Goal: Task Accomplishment & Management: Complete application form

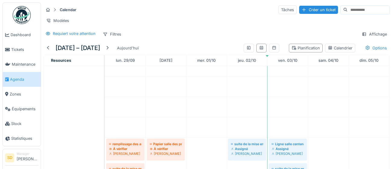
scroll to position [203, 0]
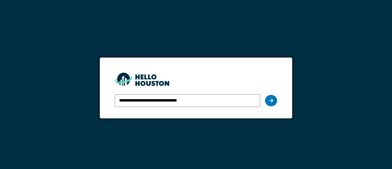
click at [271, 100] on icon at bounding box center [271, 100] width 4 height 5
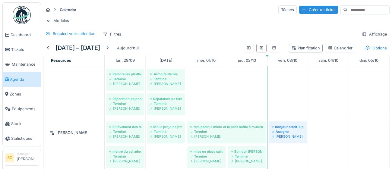
scroll to position [290, 0]
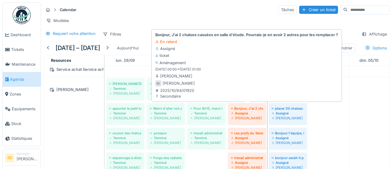
click at [246, 116] on div "[PERSON_NAME]" at bounding box center [247, 118] width 32 height 5
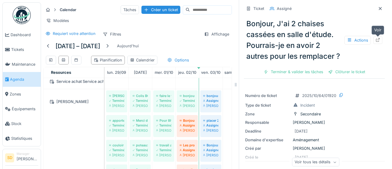
click at [379, 40] on icon at bounding box center [378, 40] width 4 height 4
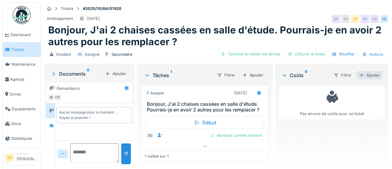
click at [372, 76] on div "Ajouter" at bounding box center [370, 75] width 26 height 8
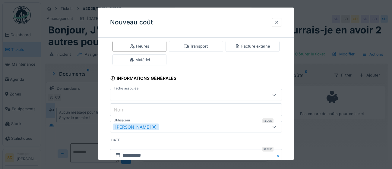
scroll to position [35, 0]
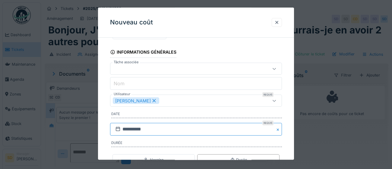
click at [158, 131] on input "**********" at bounding box center [196, 129] width 172 height 13
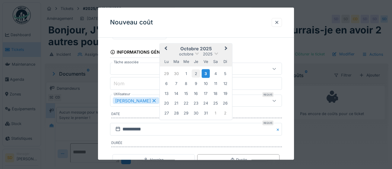
click at [194, 74] on div "2" at bounding box center [196, 74] width 8 height 8
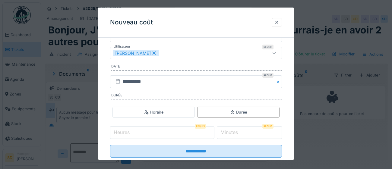
scroll to position [89, 0]
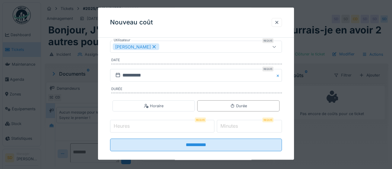
click at [136, 126] on input "Heures" at bounding box center [162, 126] width 104 height 13
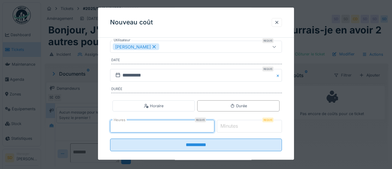
type input "*"
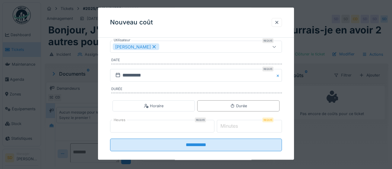
click at [229, 126] on label "Minutes" at bounding box center [229, 126] width 20 height 7
click at [229, 126] on input "*" at bounding box center [249, 126] width 65 height 13
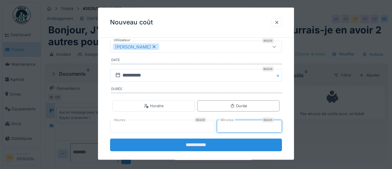
type input "**"
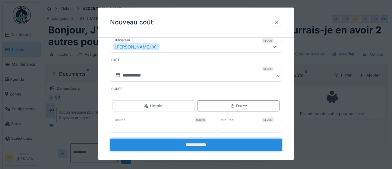
click at [191, 143] on input "**********" at bounding box center [196, 145] width 172 height 13
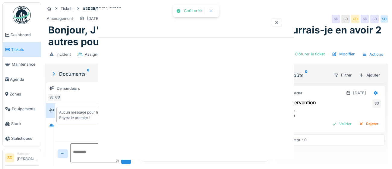
scroll to position [0, 0]
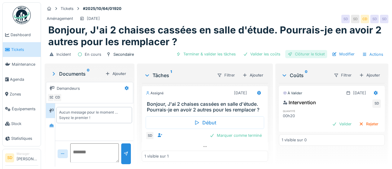
click at [312, 55] on div "Clôturer le ticket" at bounding box center [306, 54] width 42 height 8
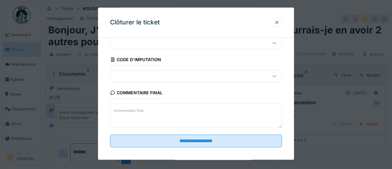
scroll to position [26, 0]
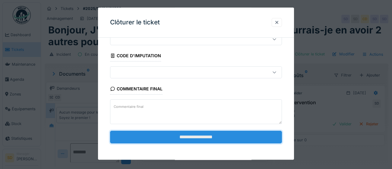
click at [207, 135] on input "**********" at bounding box center [196, 137] width 172 height 13
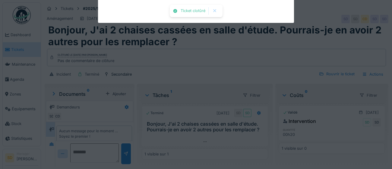
scroll to position [5, 0]
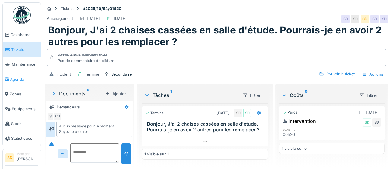
click at [18, 80] on span "Agenda" at bounding box center [24, 80] width 28 height 6
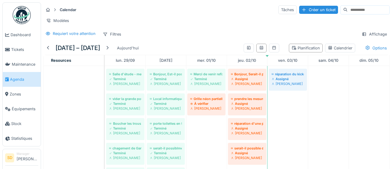
scroll to position [193, 0]
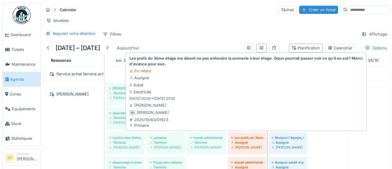
click at [246, 145] on div "[PERSON_NAME]" at bounding box center [247, 147] width 32 height 5
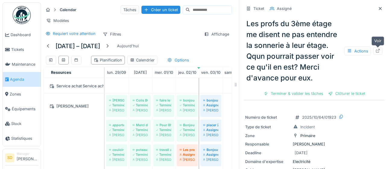
click at [380, 53] on div at bounding box center [377, 51] width 5 height 6
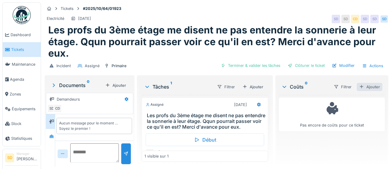
click at [373, 86] on div "Ajouter" at bounding box center [370, 87] width 26 height 8
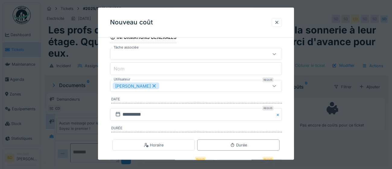
scroll to position [64, 0]
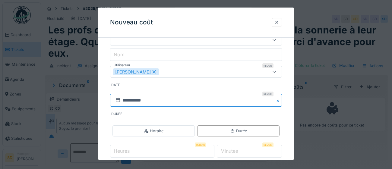
click at [161, 103] on input "**********" at bounding box center [196, 100] width 172 height 13
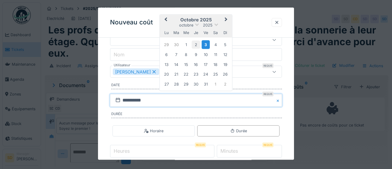
click at [197, 43] on div "2" at bounding box center [196, 45] width 8 height 8
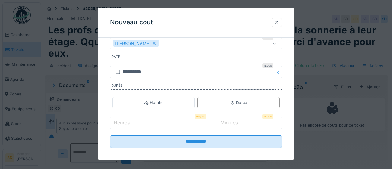
scroll to position [97, 0]
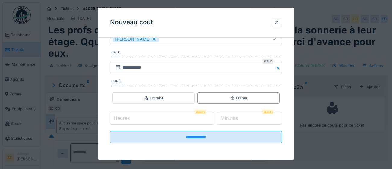
click at [150, 117] on input "Heures" at bounding box center [162, 118] width 104 height 13
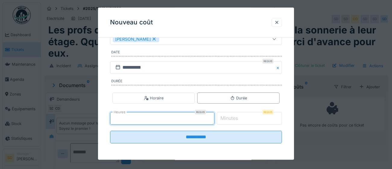
type input "*"
click at [251, 120] on input "*" at bounding box center [249, 118] width 65 height 13
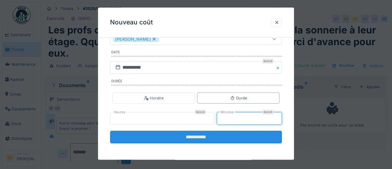
type input "**"
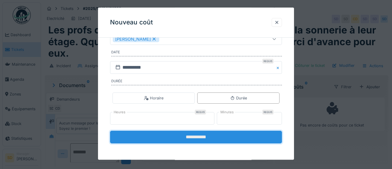
click at [183, 140] on input "**********" at bounding box center [196, 137] width 172 height 13
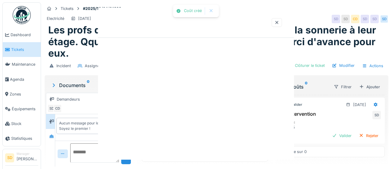
scroll to position [0, 0]
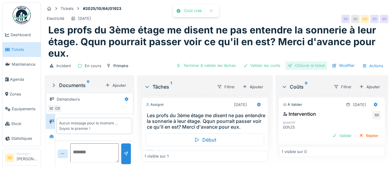
click at [306, 65] on div "Clôturer le ticket" at bounding box center [306, 66] width 42 height 8
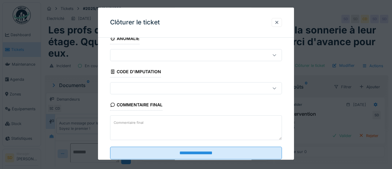
scroll to position [26, 0]
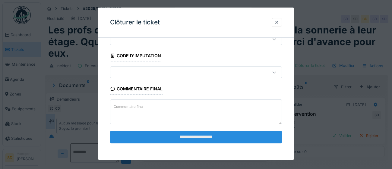
click at [211, 136] on input "**********" at bounding box center [196, 137] width 172 height 13
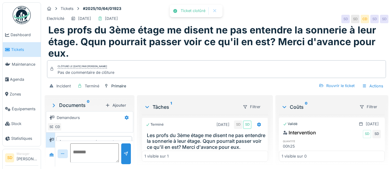
scroll to position [16, 0]
click at [16, 83] on link "Agenda" at bounding box center [22, 79] width 38 height 15
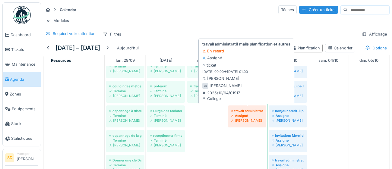
click at [247, 119] on div "[PERSON_NAME]" at bounding box center [247, 120] width 32 height 5
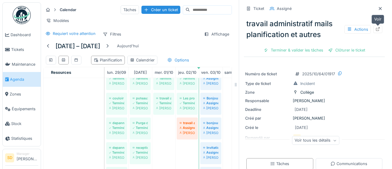
click at [380, 30] on icon at bounding box center [377, 29] width 5 height 4
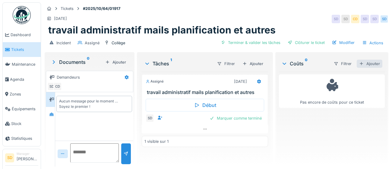
click at [373, 63] on div "Ajouter" at bounding box center [370, 64] width 26 height 8
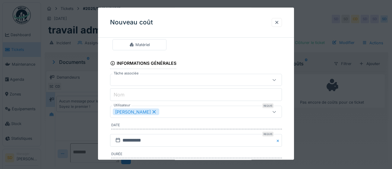
scroll to position [43, 0]
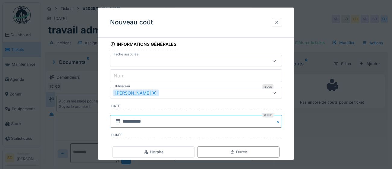
click at [179, 124] on input "**********" at bounding box center [196, 122] width 172 height 13
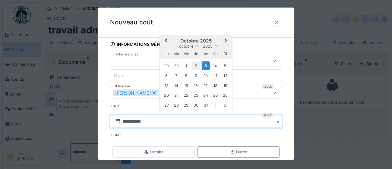
click at [195, 67] on div "2" at bounding box center [196, 66] width 8 height 8
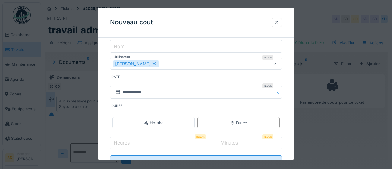
scroll to position [77, 0]
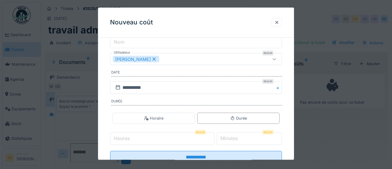
click at [157, 138] on input "Heures" at bounding box center [162, 139] width 104 height 13
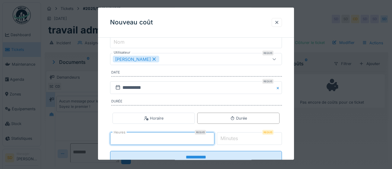
type input "*"
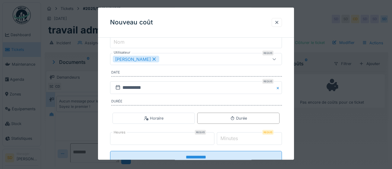
click at [235, 137] on label "Minutes" at bounding box center [229, 138] width 20 height 7
click at [235, 137] on input "*" at bounding box center [249, 139] width 65 height 13
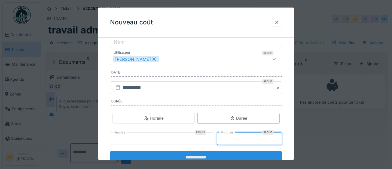
type input "**"
click at [207, 156] on input "**********" at bounding box center [196, 157] width 172 height 13
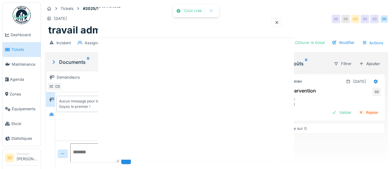
scroll to position [0, 0]
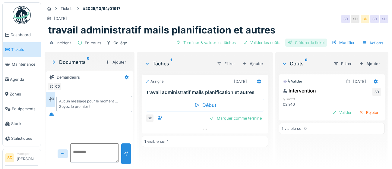
click at [306, 43] on div "Clôturer le ticket" at bounding box center [306, 43] width 42 height 8
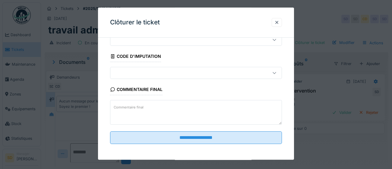
scroll to position [26, 0]
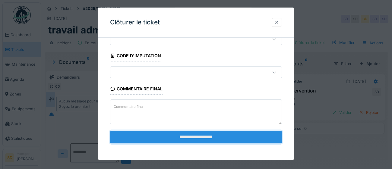
click at [177, 141] on input "**********" at bounding box center [196, 137] width 172 height 13
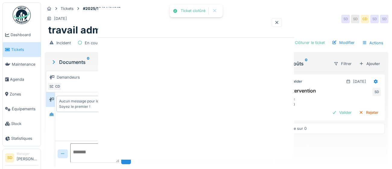
scroll to position [0, 0]
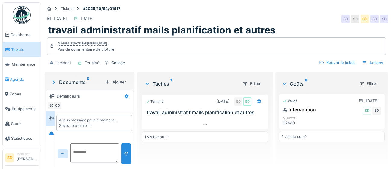
click at [12, 80] on span "Agenda" at bounding box center [24, 80] width 28 height 6
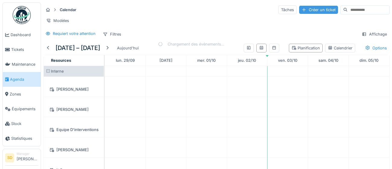
click at [299, 9] on div "Créer un ticket" at bounding box center [318, 10] width 39 height 8
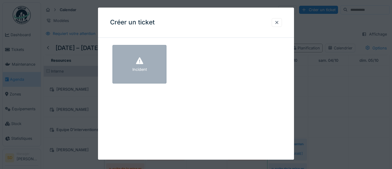
click at [159, 68] on div "Incident" at bounding box center [139, 64] width 54 height 39
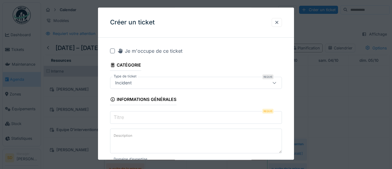
click at [124, 119] on label "Titre" at bounding box center [118, 117] width 13 height 7
click at [124, 119] on input "Titre" at bounding box center [196, 117] width 172 height 13
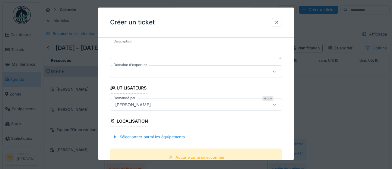
scroll to position [95, 0]
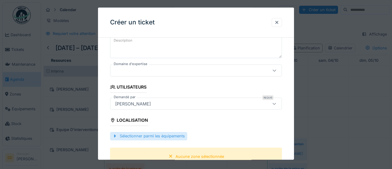
type input "**********"
click at [177, 136] on div "Sélectionner parmi les équipements" at bounding box center [148, 136] width 77 height 8
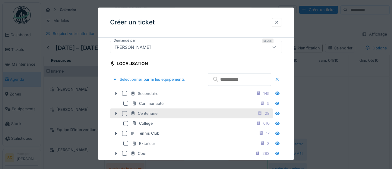
scroll to position [158, 0]
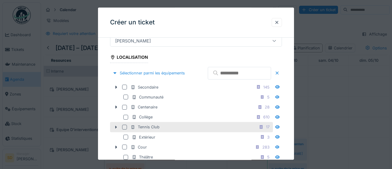
click at [123, 130] on div at bounding box center [124, 127] width 5 height 5
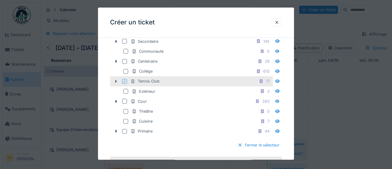
scroll to position [217, 0]
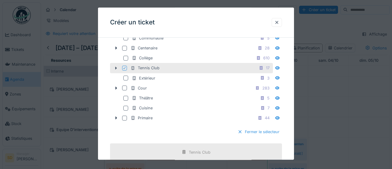
click at [240, 135] on div at bounding box center [240, 132] width 5 height 6
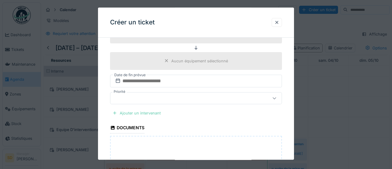
click at [156, 112] on div "Ajouter un intervenant" at bounding box center [136, 113] width 53 height 8
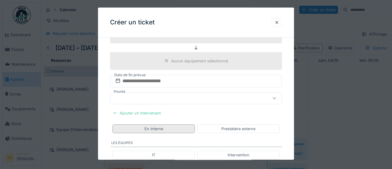
click at [189, 130] on div "En interne" at bounding box center [153, 129] width 82 height 9
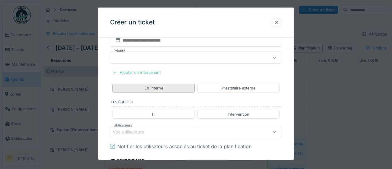
scroll to position [259, 0]
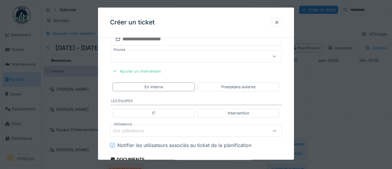
click at [148, 130] on div "Vos utilisateurs" at bounding box center [133, 131] width 40 height 7
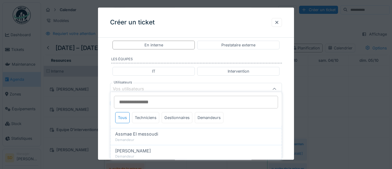
scroll to position [306, 0]
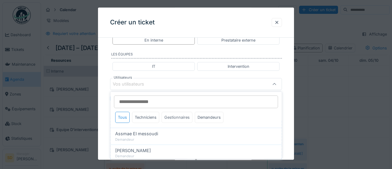
click at [171, 116] on div "Gestionnaires" at bounding box center [177, 117] width 31 height 11
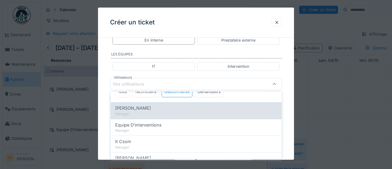
scroll to position [96, 0]
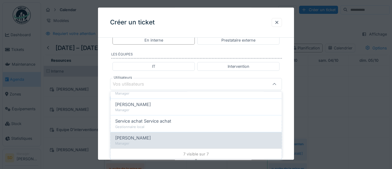
click at [159, 138] on div "[PERSON_NAME]" at bounding box center [196, 138] width 162 height 7
type input "****"
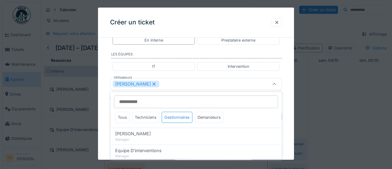
click at [291, 126] on div "**********" at bounding box center [196, 7] width 196 height 543
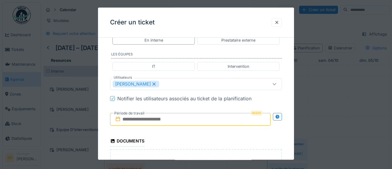
click at [199, 119] on input "text" at bounding box center [190, 119] width 160 height 13
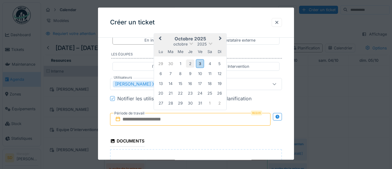
click at [188, 62] on div "2" at bounding box center [190, 64] width 8 height 8
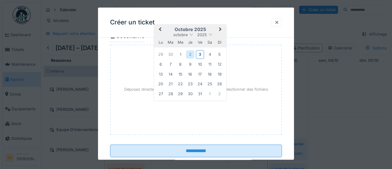
scroll to position [417, 0]
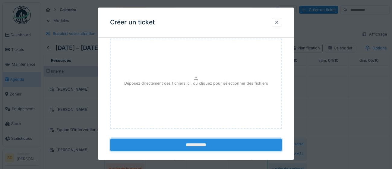
click at [215, 145] on input "**********" at bounding box center [196, 145] width 172 height 13
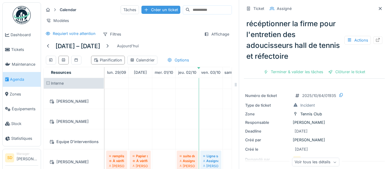
click at [148, 10] on div "Créer un ticket" at bounding box center [160, 10] width 39 height 8
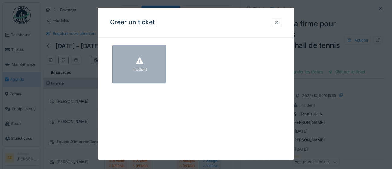
click at [152, 74] on div "Incident" at bounding box center [139, 64] width 54 height 39
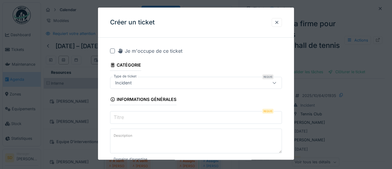
click at [148, 119] on input "Titre" at bounding box center [196, 117] width 172 height 13
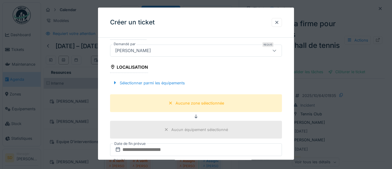
scroll to position [160, 0]
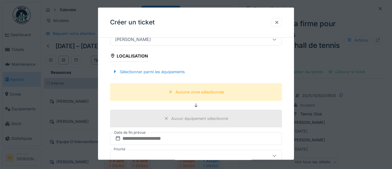
type input "**********"
click at [196, 117] on div "Aucun équipement sélectionné" at bounding box center [199, 119] width 57 height 6
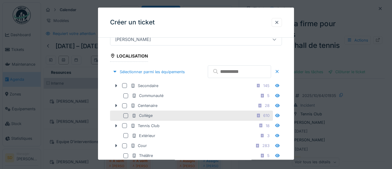
click at [126, 118] on div at bounding box center [125, 115] width 5 height 5
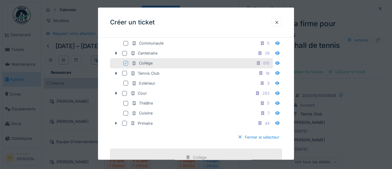
scroll to position [216, 0]
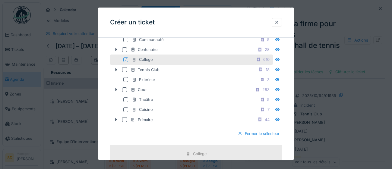
click at [270, 138] on div "Fermer le sélecteur" at bounding box center [258, 134] width 47 height 8
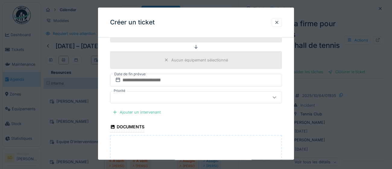
scroll to position [219, 0]
click at [149, 112] on div "Ajouter un intervenant" at bounding box center [136, 111] width 53 height 8
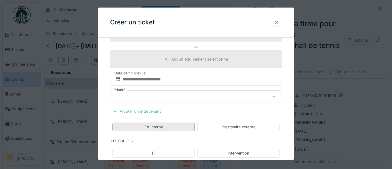
click at [165, 128] on div "En interne" at bounding box center [153, 127] width 82 height 9
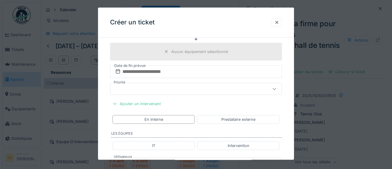
scroll to position [257, 0]
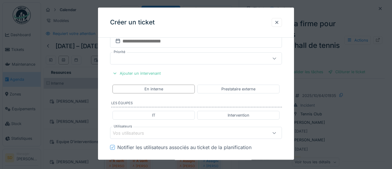
click at [169, 135] on div "Vos utilisateurs" at bounding box center [185, 133] width 145 height 7
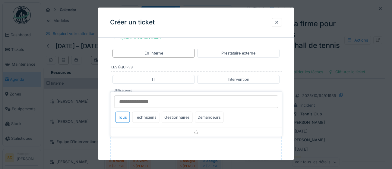
scroll to position [306, 0]
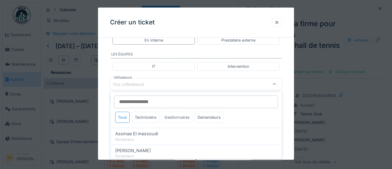
click at [175, 118] on div "Gestionnaires" at bounding box center [177, 117] width 31 height 11
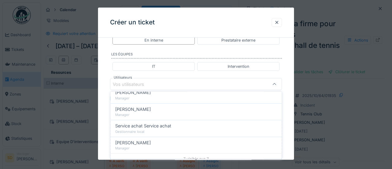
scroll to position [96, 0]
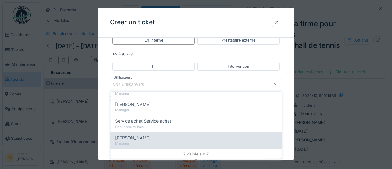
click at [156, 138] on div "[PERSON_NAME]" at bounding box center [196, 138] width 162 height 7
type input "****"
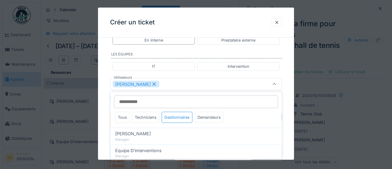
click at [283, 141] on div "**********" at bounding box center [196, 7] width 196 height 543
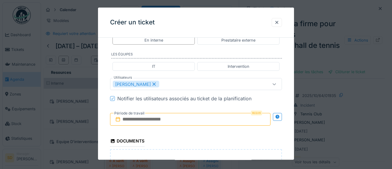
click at [180, 119] on input "text" at bounding box center [190, 119] width 160 height 13
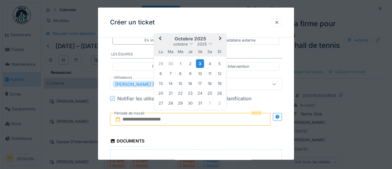
click at [202, 60] on div "3" at bounding box center [200, 63] width 8 height 9
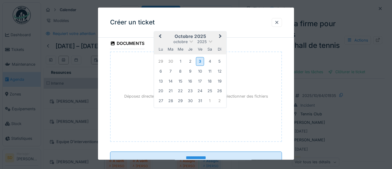
scroll to position [425, 0]
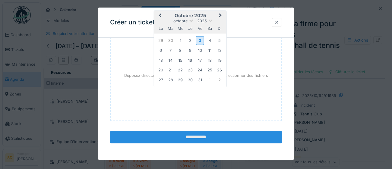
click at [191, 138] on input "**********" at bounding box center [196, 137] width 172 height 13
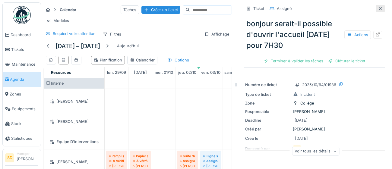
click at [381, 10] on icon at bounding box center [380, 9] width 5 height 4
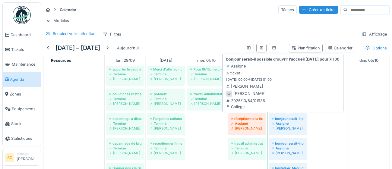
click at [297, 126] on div "[PERSON_NAME]" at bounding box center [288, 128] width 32 height 5
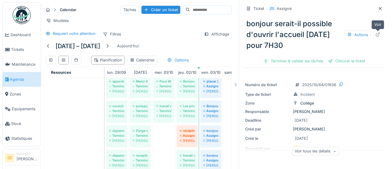
click at [378, 36] on div at bounding box center [377, 35] width 5 height 6
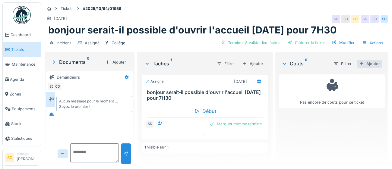
click at [377, 64] on div "Ajouter" at bounding box center [370, 64] width 26 height 8
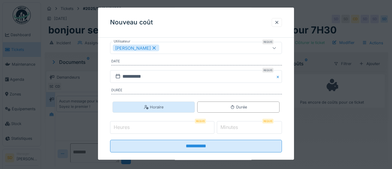
scroll to position [97, 0]
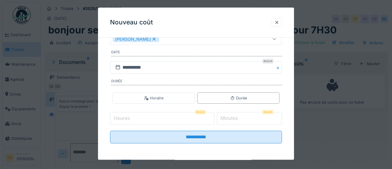
click at [153, 119] on input "Heures" at bounding box center [162, 118] width 104 height 13
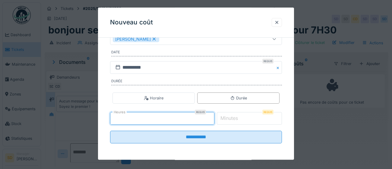
type input "*"
click at [231, 118] on label "Minutes" at bounding box center [229, 118] width 20 height 7
click at [231, 118] on input "*" at bounding box center [249, 118] width 65 height 13
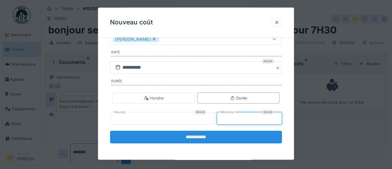
type input "**"
click at [193, 138] on input "**********" at bounding box center [196, 137] width 172 height 13
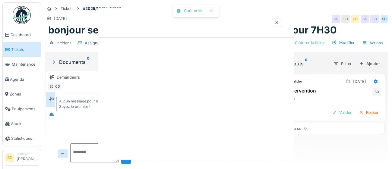
scroll to position [0, 0]
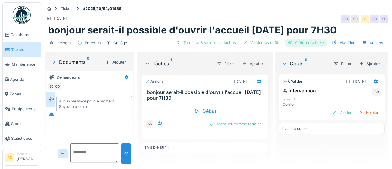
click at [311, 44] on div "Clôturer le ticket" at bounding box center [306, 43] width 42 height 8
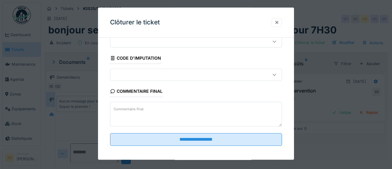
scroll to position [26, 0]
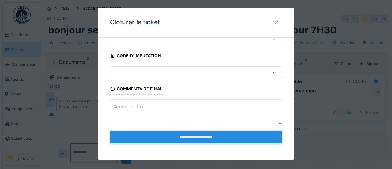
click at [214, 138] on input "**********" at bounding box center [196, 137] width 172 height 13
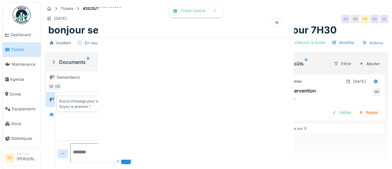
scroll to position [0, 0]
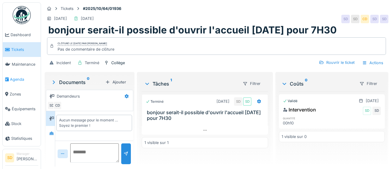
click at [16, 79] on span "Agenda" at bounding box center [24, 80] width 28 height 6
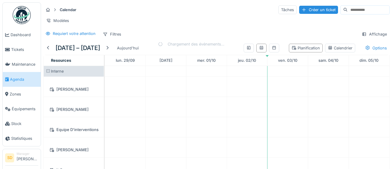
click at [303, 11] on div "Créer un ticket" at bounding box center [318, 10] width 39 height 8
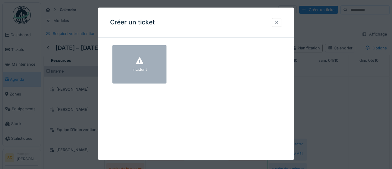
click at [151, 71] on div "Incident" at bounding box center [139, 64] width 54 height 39
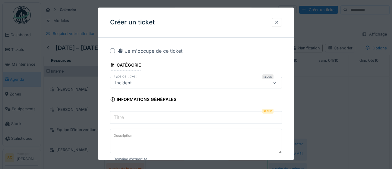
click at [149, 116] on input "Titre" at bounding box center [196, 117] width 172 height 13
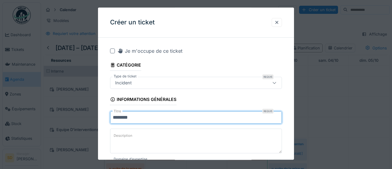
paste input "**********"
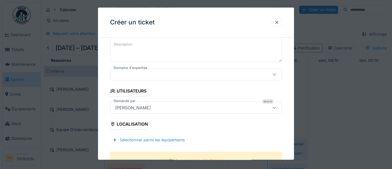
scroll to position [95, 0]
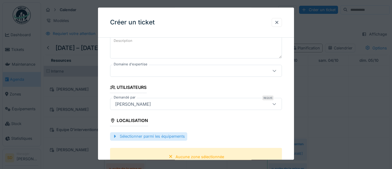
type input "**********"
click at [179, 138] on div "Sélectionner parmi les équipements" at bounding box center [148, 137] width 77 height 8
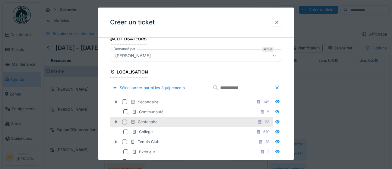
scroll to position [144, 0]
click at [125, 124] on div at bounding box center [124, 121] width 5 height 5
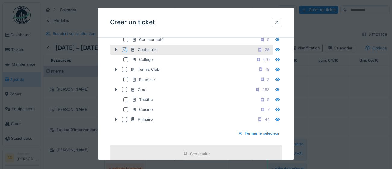
scroll to position [244, 0]
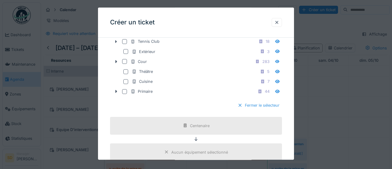
click at [239, 109] on div at bounding box center [240, 106] width 5 height 6
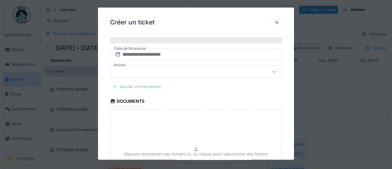
click at [144, 86] on div "Ajouter un intervenant" at bounding box center [136, 87] width 53 height 8
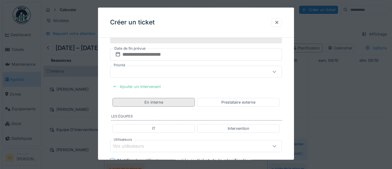
click at [149, 102] on div "En interne" at bounding box center [153, 103] width 19 height 6
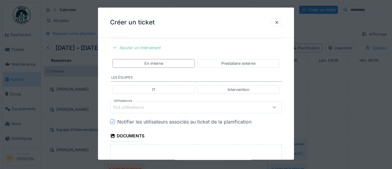
scroll to position [299, 0]
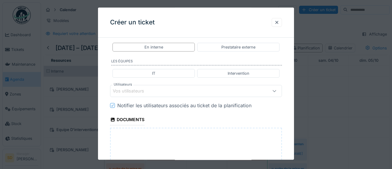
click at [155, 91] on div "Vos utilisateurs" at bounding box center [185, 91] width 145 height 7
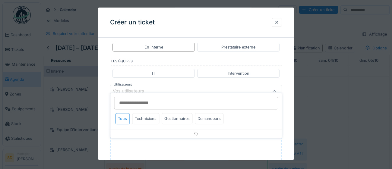
scroll to position [306, 0]
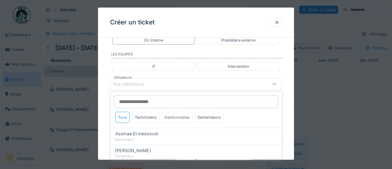
click at [179, 118] on div "Gestionnaires" at bounding box center [177, 117] width 31 height 11
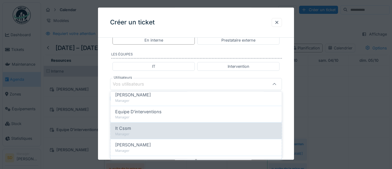
scroll to position [43, 0]
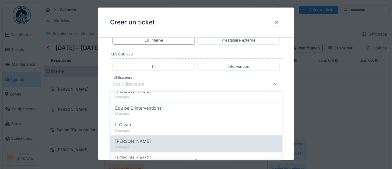
click at [167, 145] on div "Manager" at bounding box center [196, 147] width 162 height 5
type input "****"
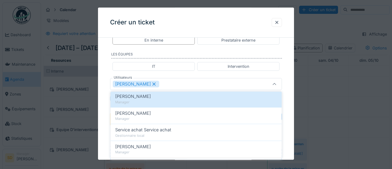
scroll to position [96, 0]
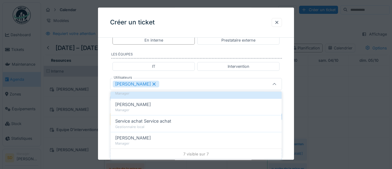
click at [292, 125] on div "**********" at bounding box center [196, 7] width 196 height 543
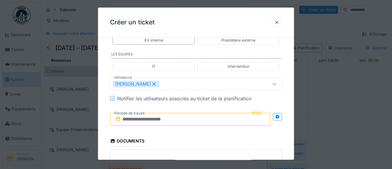
click at [196, 121] on input "text" at bounding box center [190, 119] width 160 height 13
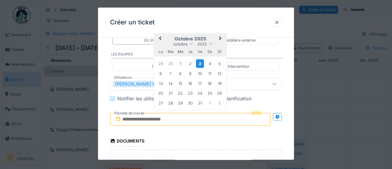
click at [202, 62] on div "3" at bounding box center [200, 63] width 8 height 9
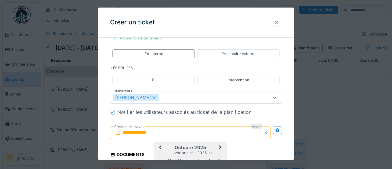
scroll to position [425, 0]
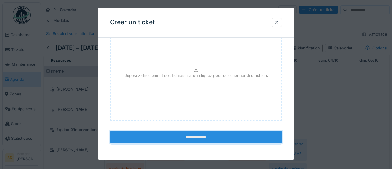
click at [195, 139] on input "**********" at bounding box center [196, 137] width 172 height 13
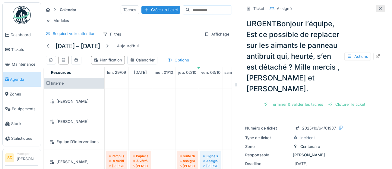
click at [379, 8] on icon at bounding box center [380, 9] width 5 height 4
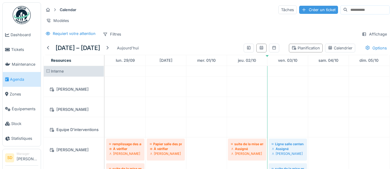
click at [299, 9] on div "Créer un ticket" at bounding box center [318, 10] width 39 height 8
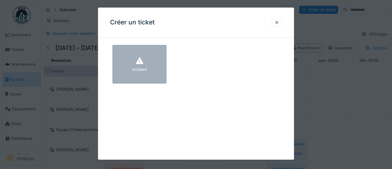
click at [153, 67] on div "Incident" at bounding box center [139, 64] width 54 height 39
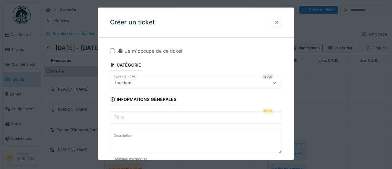
click at [147, 118] on input "Titre" at bounding box center [196, 117] width 172 height 13
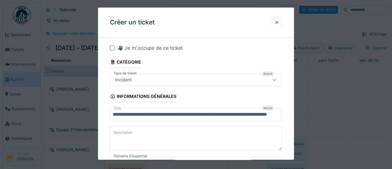
scroll to position [0, 21]
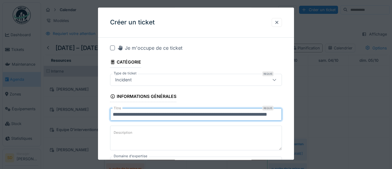
click at [279, 113] on input "**********" at bounding box center [196, 114] width 172 height 13
drag, startPoint x: 279, startPoint y: 116, endPoint x: 286, endPoint y: 113, distance: 7.3
click at [279, 116] on input "**********" at bounding box center [196, 114] width 172 height 13
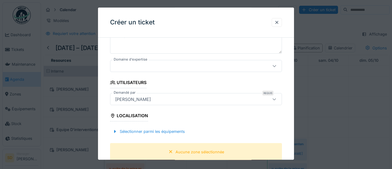
scroll to position [101, 0]
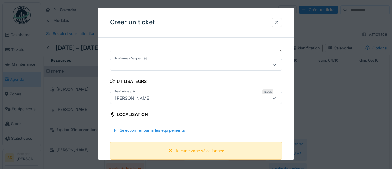
type input "**********"
click at [185, 151] on div "Aucune zone sélectionnée" at bounding box center [200, 151] width 49 height 6
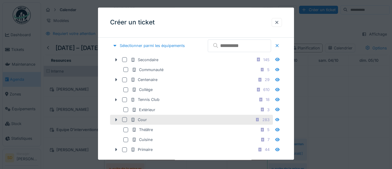
scroll to position [188, 0]
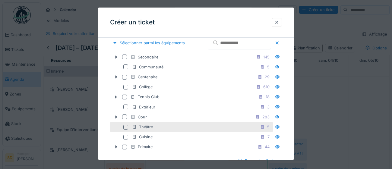
click at [126, 130] on div at bounding box center [125, 127] width 5 height 5
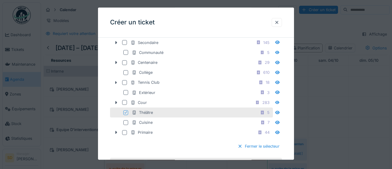
scroll to position [229, 0]
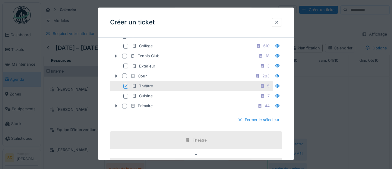
click at [241, 123] on div at bounding box center [240, 120] width 5 height 6
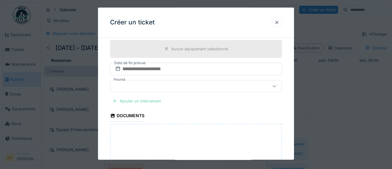
click at [147, 100] on div "Ajouter un intervenant" at bounding box center [136, 101] width 53 height 8
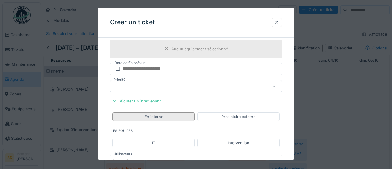
click at [173, 118] on div "En interne" at bounding box center [153, 116] width 82 height 9
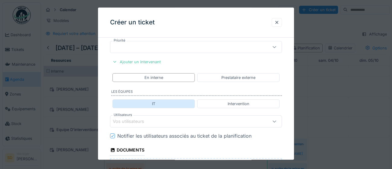
scroll to position [283, 0]
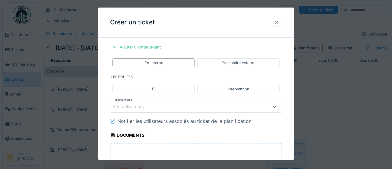
click at [173, 110] on div "Vos utilisateurs" at bounding box center [196, 107] width 172 height 12
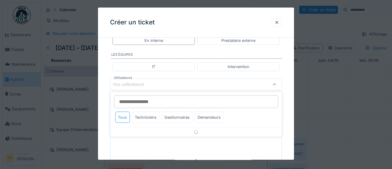
scroll to position [306, 0]
click at [179, 116] on div "Gestionnaires" at bounding box center [177, 117] width 31 height 11
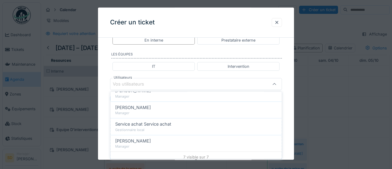
scroll to position [96, 0]
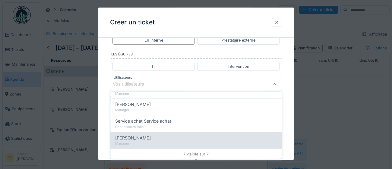
click at [175, 141] on div "Manager" at bounding box center [196, 143] width 162 height 5
type input "****"
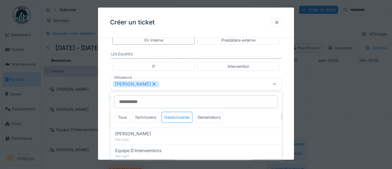
click at [290, 138] on div "**********" at bounding box center [196, 7] width 196 height 543
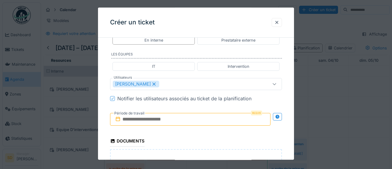
click at [214, 121] on input "text" at bounding box center [190, 119] width 160 height 13
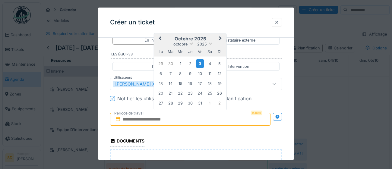
click at [200, 63] on div "3" at bounding box center [200, 63] width 8 height 9
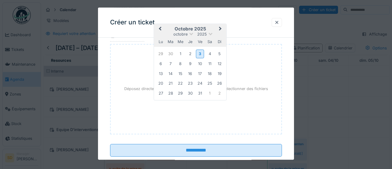
scroll to position [425, 0]
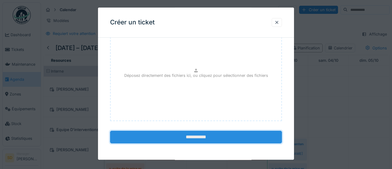
click at [198, 137] on input "**********" at bounding box center [196, 137] width 172 height 13
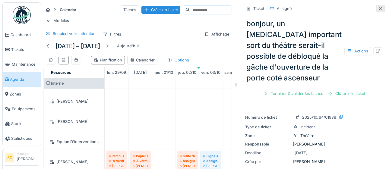
click at [381, 7] on icon at bounding box center [380, 9] width 5 height 4
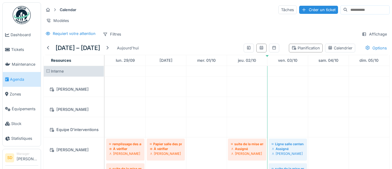
click at [18, 79] on span "Agenda" at bounding box center [24, 80] width 28 height 6
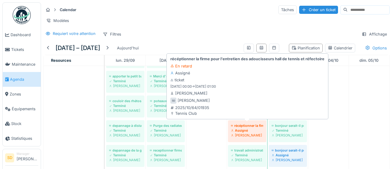
click at [257, 130] on div "Assigné" at bounding box center [247, 130] width 32 height 5
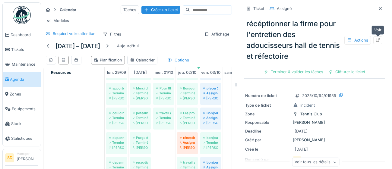
click at [381, 42] on div at bounding box center [377, 40] width 9 height 8
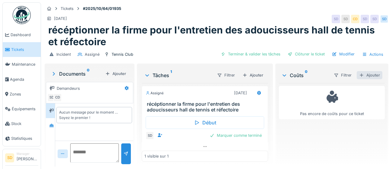
click at [374, 76] on div "Ajouter" at bounding box center [370, 75] width 26 height 8
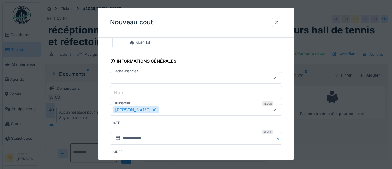
scroll to position [28, 0]
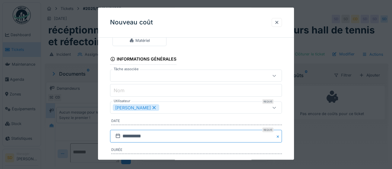
click at [179, 138] on input "**********" at bounding box center [196, 136] width 172 height 13
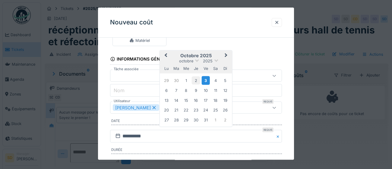
click at [196, 79] on div "2" at bounding box center [196, 81] width 8 height 8
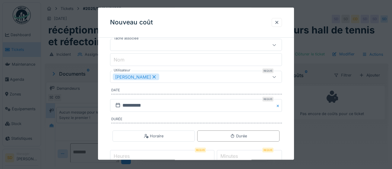
scroll to position [82, 0]
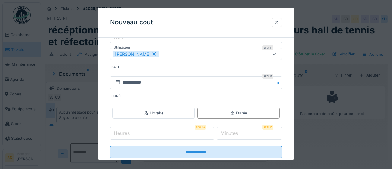
click at [156, 133] on input "Heures" at bounding box center [162, 134] width 104 height 13
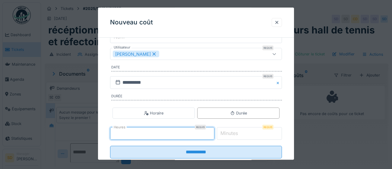
type input "*"
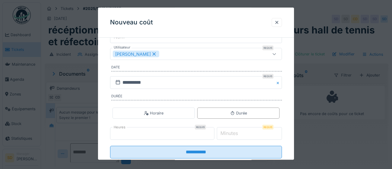
click at [228, 133] on label "Minutes" at bounding box center [229, 133] width 20 height 7
click at [228, 133] on input "*" at bounding box center [249, 134] width 65 height 13
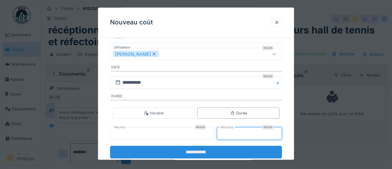
type input "**"
click at [200, 153] on input "**********" at bounding box center [196, 152] width 172 height 13
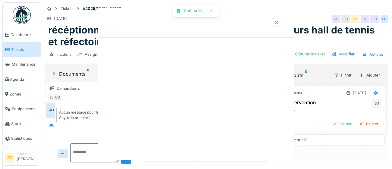
scroll to position [0, 0]
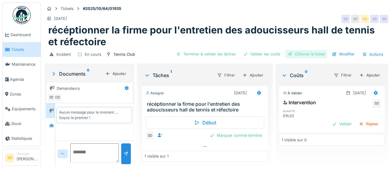
click at [307, 55] on div "Clôturer le ticket" at bounding box center [306, 54] width 42 height 8
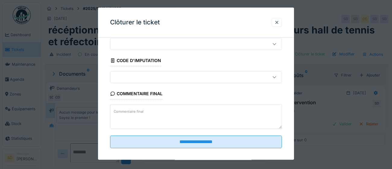
scroll to position [26, 0]
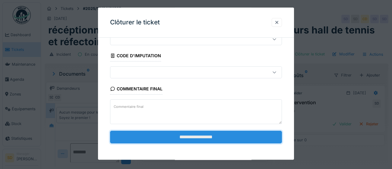
click at [221, 137] on input "**********" at bounding box center [196, 137] width 172 height 13
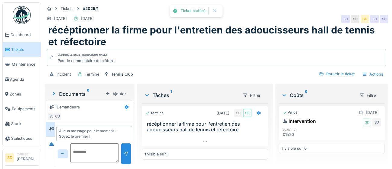
scroll to position [5, 0]
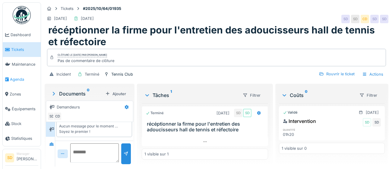
click at [17, 80] on span "Agenda" at bounding box center [24, 80] width 28 height 6
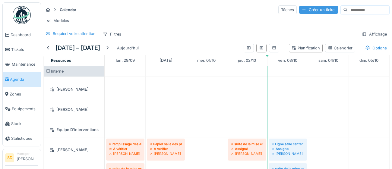
click at [305, 9] on div "Créer un ticket" at bounding box center [318, 10] width 39 height 8
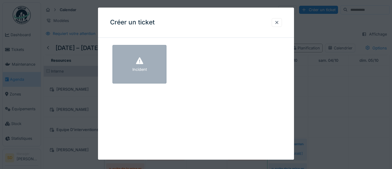
click at [156, 69] on div "Incident" at bounding box center [139, 64] width 54 height 39
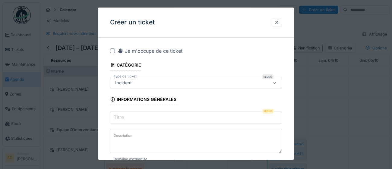
click at [144, 116] on input "Titre" at bounding box center [196, 117] width 172 height 13
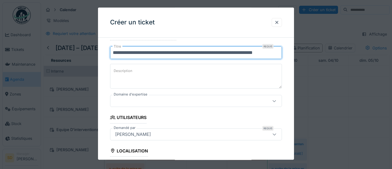
scroll to position [65, 0]
type input "**********"
click at [277, 100] on icon at bounding box center [274, 101] width 5 height 4
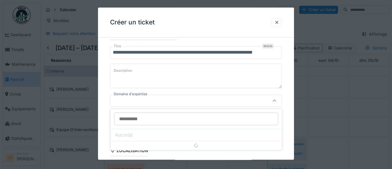
scroll to position [82, 0]
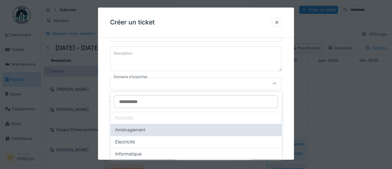
click at [178, 129] on div "Aménagement" at bounding box center [196, 130] width 162 height 7
type input "****"
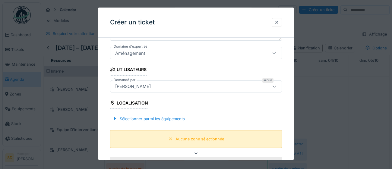
scroll to position [113, 0]
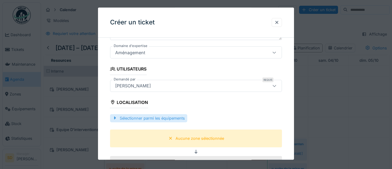
click at [137, 119] on div "Sélectionner parmi les équipements" at bounding box center [148, 118] width 77 height 8
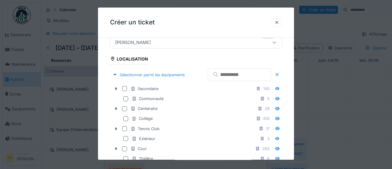
scroll to position [157, 0]
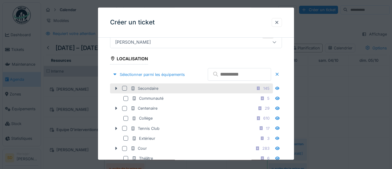
click at [122, 91] on div at bounding box center [124, 88] width 5 height 5
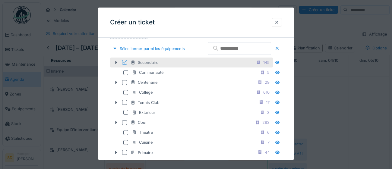
scroll to position [224, 0]
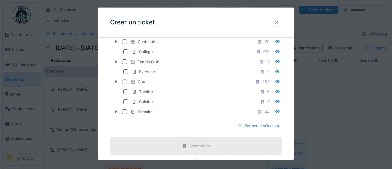
click at [267, 130] on div "Fermer le sélecteur" at bounding box center [258, 126] width 47 height 8
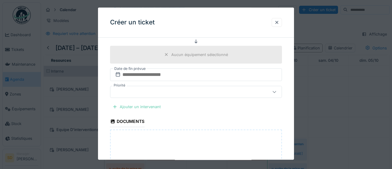
click at [127, 107] on div "Ajouter un intervenant" at bounding box center [136, 107] width 53 height 8
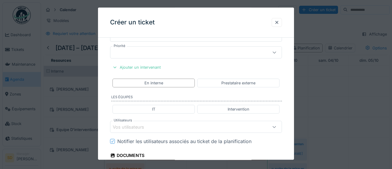
scroll to position [265, 0]
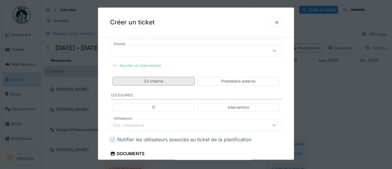
click at [155, 81] on div "En interne" at bounding box center [153, 81] width 19 height 6
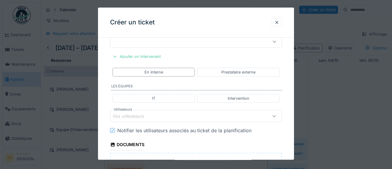
scroll to position [274, 0]
click at [153, 117] on div "Vos utilisateurs" at bounding box center [185, 116] width 145 height 7
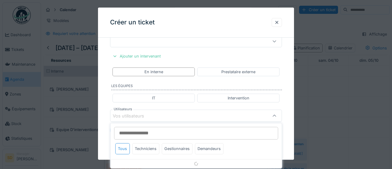
scroll to position [306, 0]
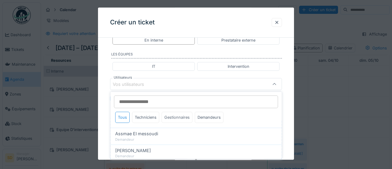
click at [184, 119] on div "Gestionnaires" at bounding box center [177, 117] width 31 height 11
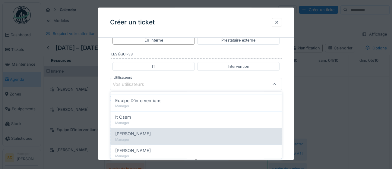
scroll to position [48, 0]
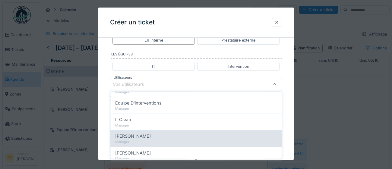
click at [148, 138] on span "[PERSON_NAME]" at bounding box center [133, 136] width 36 height 7
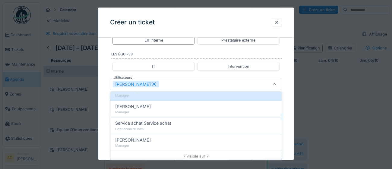
scroll to position [96, 0]
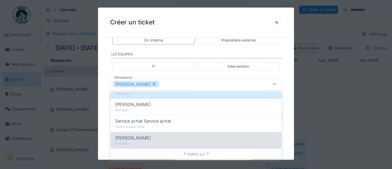
click at [188, 141] on div "Manager" at bounding box center [196, 143] width 162 height 5
type input "*********"
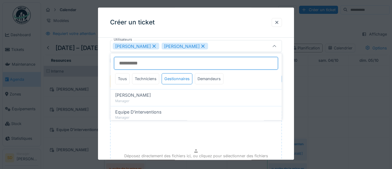
scroll to position [346, 0]
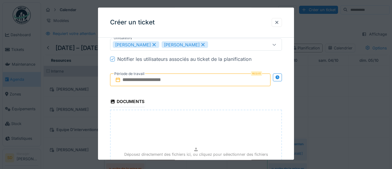
click at [197, 81] on input "text" at bounding box center [190, 80] width 160 height 13
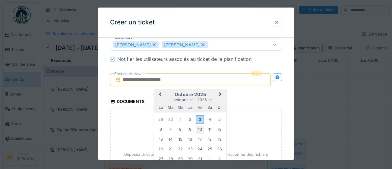
click at [200, 130] on div "10" at bounding box center [200, 130] width 8 height 8
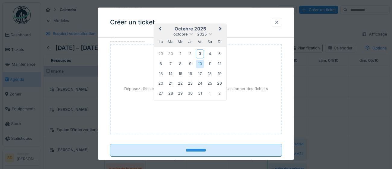
scroll to position [413, 0]
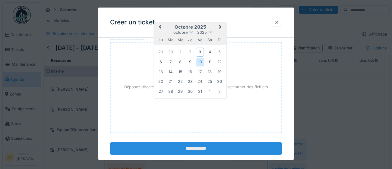
click at [212, 149] on input "**********" at bounding box center [196, 149] width 172 height 13
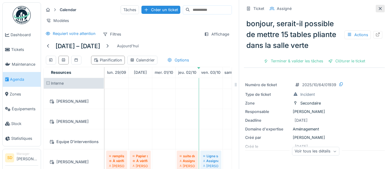
click at [382, 10] on icon at bounding box center [380, 9] width 5 height 4
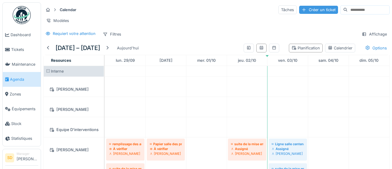
click at [307, 11] on div "Créer un ticket" at bounding box center [318, 10] width 39 height 8
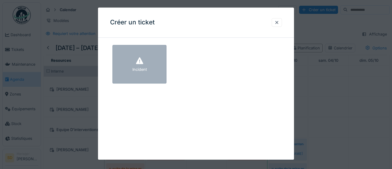
click at [150, 76] on div "Incident" at bounding box center [139, 64] width 54 height 39
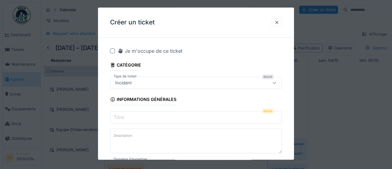
click at [146, 118] on input "Titre" at bounding box center [196, 117] width 172 height 13
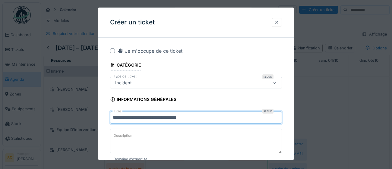
click at [169, 118] on input "**********" at bounding box center [196, 117] width 172 height 13
click at [190, 118] on input "**********" at bounding box center [196, 117] width 172 height 13
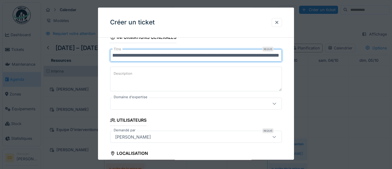
scroll to position [65, 0]
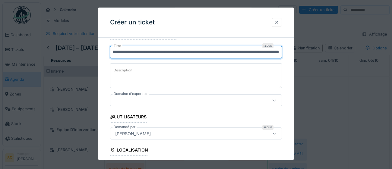
type input "**********"
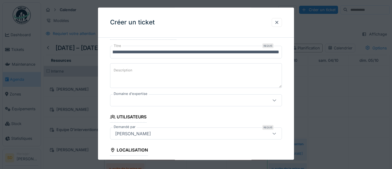
click at [274, 100] on icon at bounding box center [274, 101] width 3 height 2
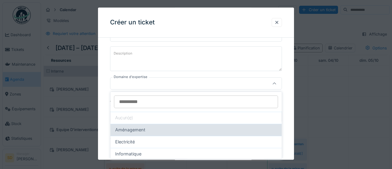
click at [204, 132] on div "Aménagement" at bounding box center [196, 130] width 162 height 7
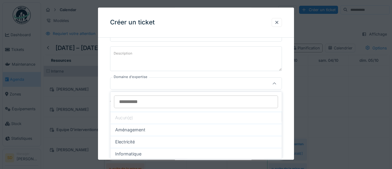
type input "****"
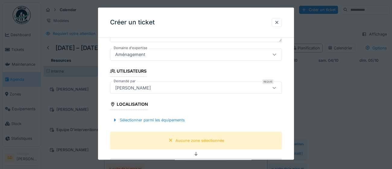
scroll to position [114, 0]
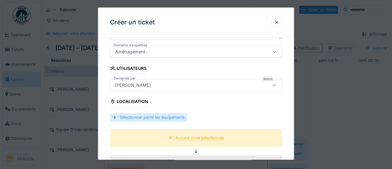
click at [164, 117] on div "Sélectionner parmi les équipements" at bounding box center [148, 118] width 77 height 8
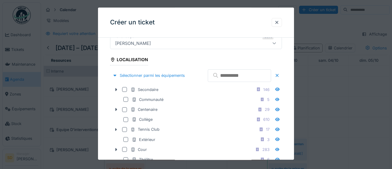
scroll to position [159, 0]
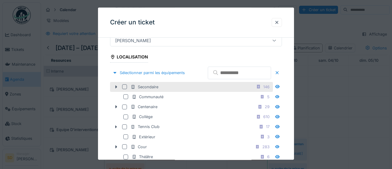
click at [125, 89] on div at bounding box center [124, 86] width 5 height 5
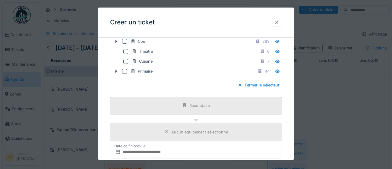
scroll to position [270, 0]
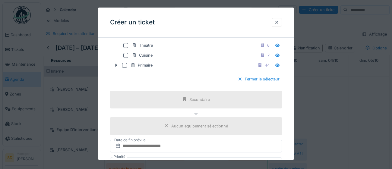
click at [251, 84] on div "Fermer le sélecteur" at bounding box center [258, 79] width 47 height 8
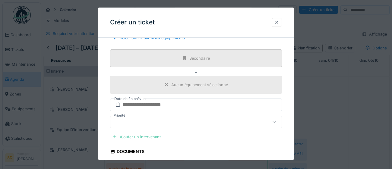
scroll to position [198, 0]
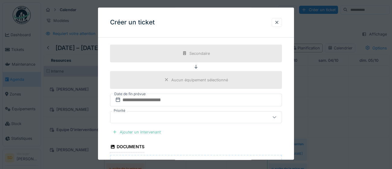
click at [133, 131] on div "Ajouter un intervenant" at bounding box center [136, 132] width 53 height 8
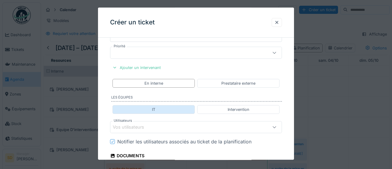
scroll to position [270, 0]
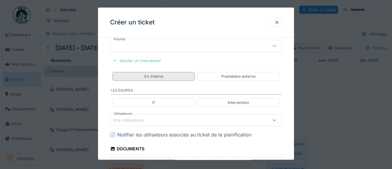
click at [162, 77] on div "En interne" at bounding box center [153, 77] width 19 height 6
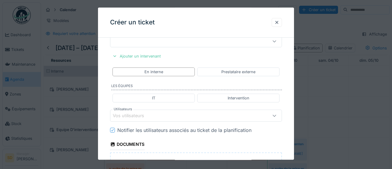
scroll to position [276, 0]
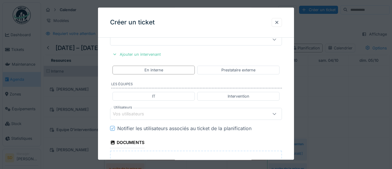
click at [148, 114] on div "Vos utilisateurs" at bounding box center [133, 114] width 40 height 7
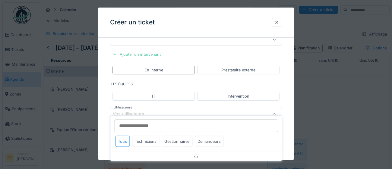
scroll to position [306, 0]
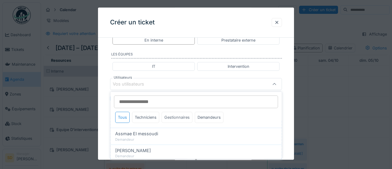
click at [176, 118] on div "Gestionnaires" at bounding box center [177, 117] width 31 height 11
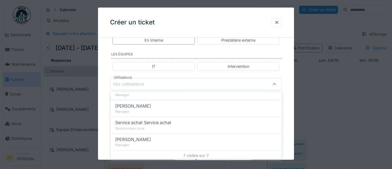
scroll to position [96, 0]
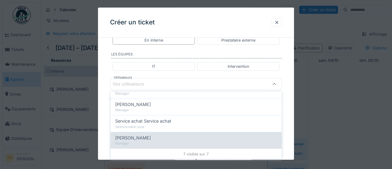
click at [168, 140] on div "[PERSON_NAME]" at bounding box center [196, 138] width 162 height 7
type input "****"
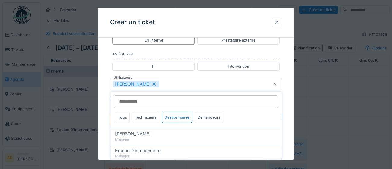
click at [291, 129] on div "**********" at bounding box center [196, 7] width 196 height 543
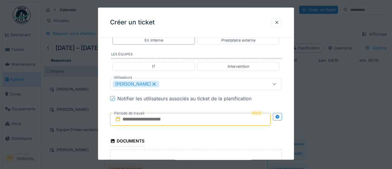
click at [183, 121] on input "text" at bounding box center [190, 119] width 160 height 13
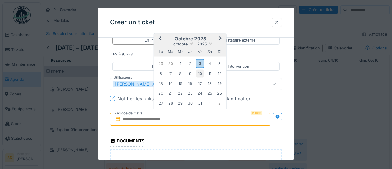
click at [202, 73] on div "10" at bounding box center [200, 74] width 8 height 8
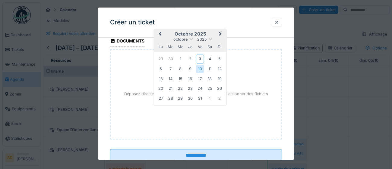
scroll to position [425, 0]
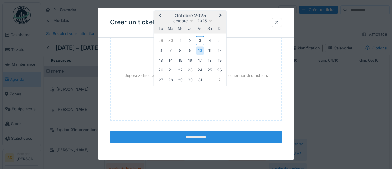
click at [191, 137] on input "**********" at bounding box center [196, 137] width 172 height 13
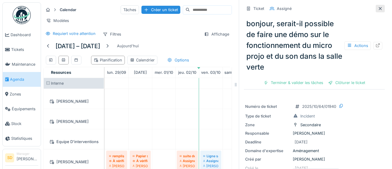
click at [381, 10] on icon at bounding box center [380, 9] width 5 height 4
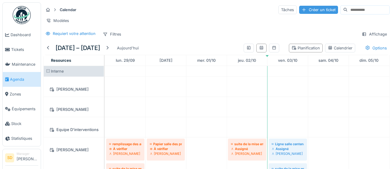
click at [299, 10] on div "Créer un ticket" at bounding box center [318, 10] width 39 height 8
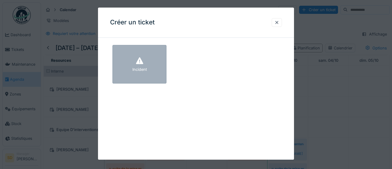
click at [142, 70] on div "Incident" at bounding box center [139, 70] width 14 height 6
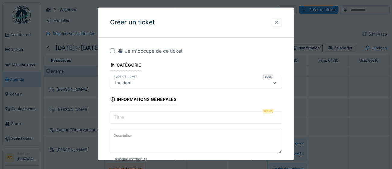
click at [140, 119] on input "Titre" at bounding box center [196, 117] width 172 height 13
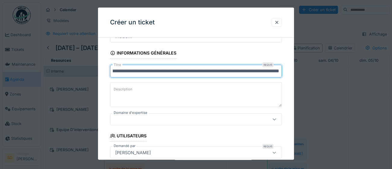
scroll to position [50, 0]
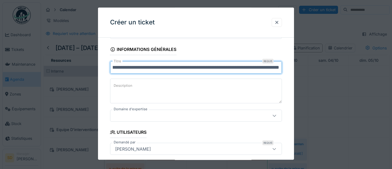
type input "**********"
click at [274, 116] on icon at bounding box center [274, 116] width 5 height 4
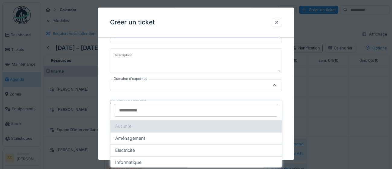
scroll to position [82, 0]
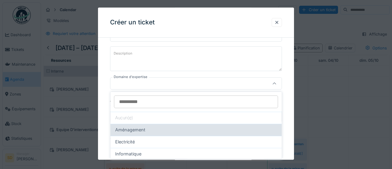
click at [166, 130] on div "Aménagement" at bounding box center [196, 130] width 162 height 7
type input "****"
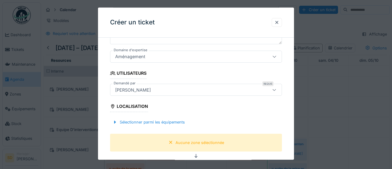
scroll to position [113, 0]
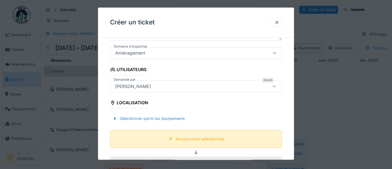
click at [198, 140] on div "Aucune zone sélectionnée" at bounding box center [200, 139] width 49 height 6
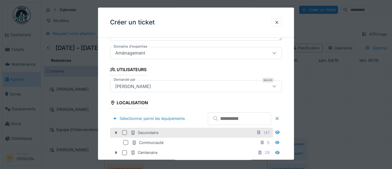
click at [124, 135] on div at bounding box center [124, 132] width 5 height 5
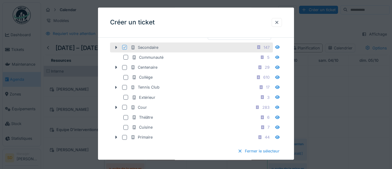
scroll to position [228, 0]
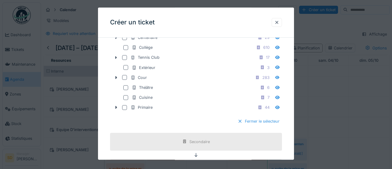
click at [263, 126] on div "Fermer le sélecteur" at bounding box center [258, 122] width 47 height 8
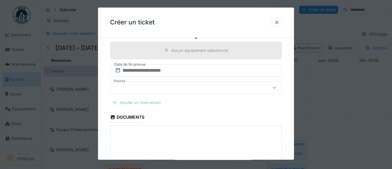
click at [132, 103] on div "Ajouter un intervenant" at bounding box center [136, 103] width 53 height 8
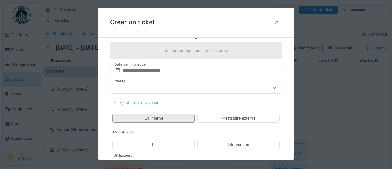
click at [165, 118] on div "En interne" at bounding box center [153, 118] width 82 height 9
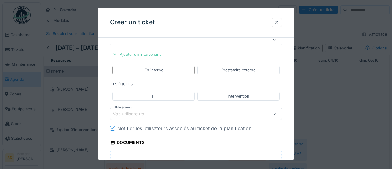
scroll to position [277, 0]
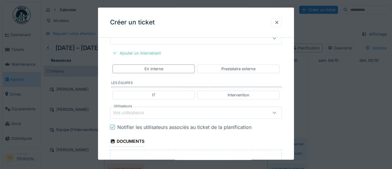
click at [177, 115] on div "Vos utilisateurs" at bounding box center [185, 112] width 145 height 7
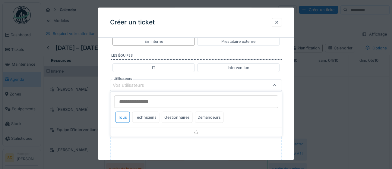
scroll to position [306, 0]
click at [178, 117] on div "Gestionnaires" at bounding box center [177, 117] width 31 height 11
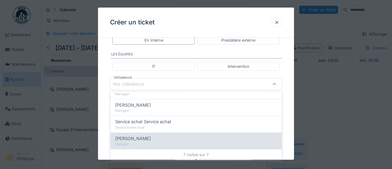
scroll to position [96, 0]
click at [177, 140] on div "[PERSON_NAME]" at bounding box center [196, 138] width 162 height 7
type input "****"
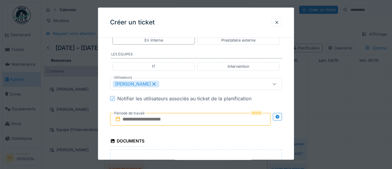
click at [288, 129] on div "**********" at bounding box center [196, 7] width 196 height 543
click at [198, 121] on input "text" at bounding box center [190, 119] width 160 height 13
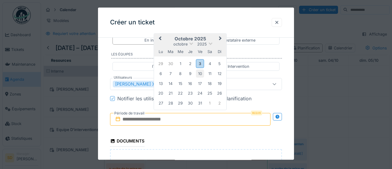
click at [202, 75] on div "10" at bounding box center [200, 74] width 8 height 8
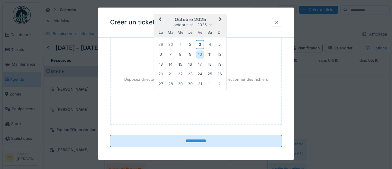
scroll to position [425, 0]
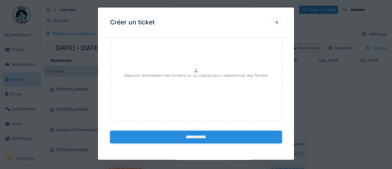
click at [203, 136] on input "**********" at bounding box center [196, 137] width 172 height 13
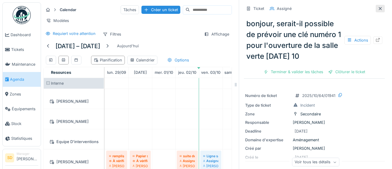
click at [379, 9] on icon at bounding box center [380, 8] width 3 height 3
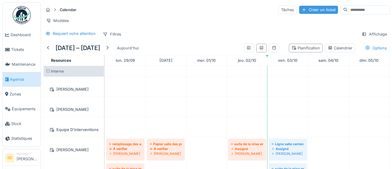
click at [300, 10] on div "Créer un ticket" at bounding box center [318, 10] width 39 height 8
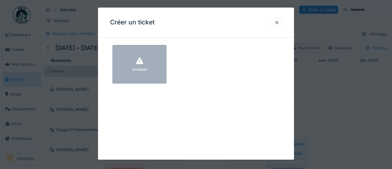
click at [156, 67] on div "Incident" at bounding box center [139, 64] width 54 height 39
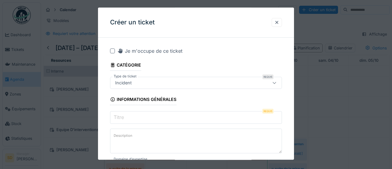
click at [137, 119] on input "Titre" at bounding box center [196, 117] width 172 height 13
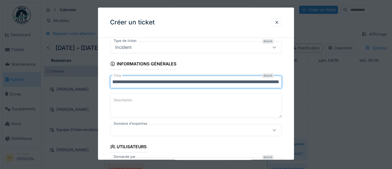
scroll to position [36, 0]
type input "**********"
click at [276, 130] on icon at bounding box center [274, 130] width 5 height 4
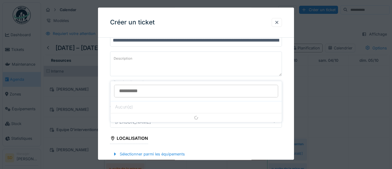
scroll to position [82, 0]
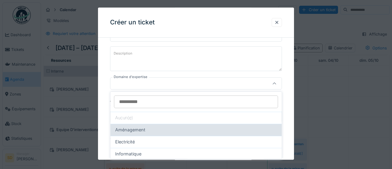
click at [242, 130] on div "Aménagement" at bounding box center [196, 130] width 162 height 7
type input "****"
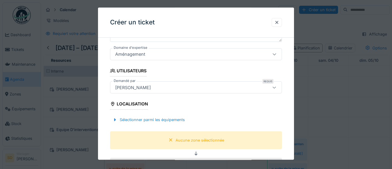
scroll to position [112, 0]
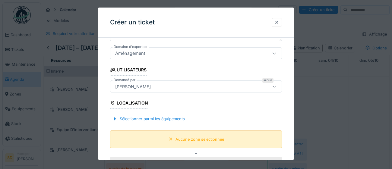
click at [206, 141] on div "Aucune zone sélectionnée" at bounding box center [200, 140] width 49 height 6
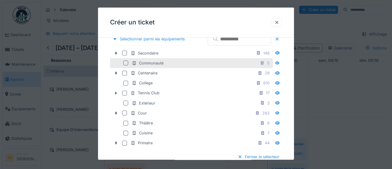
scroll to position [198, 0]
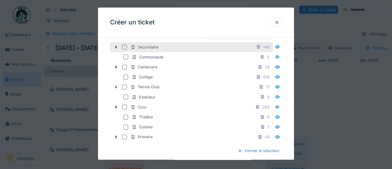
click at [124, 49] on div at bounding box center [124, 47] width 5 height 5
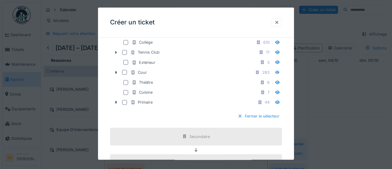
scroll to position [239, 0]
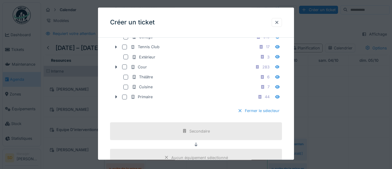
click at [264, 115] on div "Fermer le sélecteur" at bounding box center [258, 111] width 47 height 8
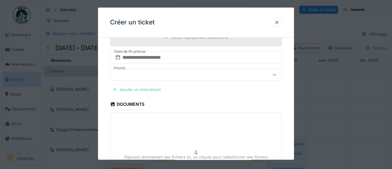
scroll to position [242, 0]
click at [151, 89] on div "Ajouter un intervenant" at bounding box center [136, 88] width 53 height 8
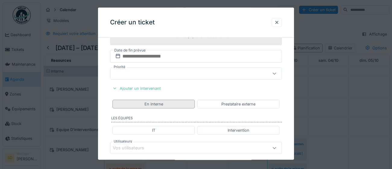
click at [187, 104] on div "En interne" at bounding box center [153, 104] width 82 height 9
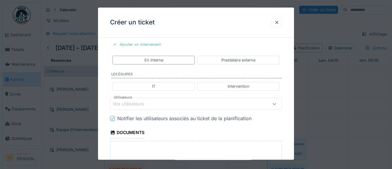
scroll to position [287, 0]
click at [158, 102] on div "Vos utilisateurs" at bounding box center [185, 103] width 145 height 7
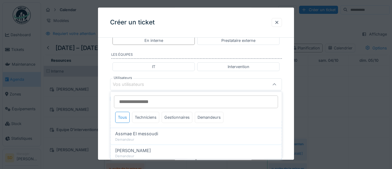
scroll to position [306, 0]
click at [147, 119] on div "Techniciens" at bounding box center [145, 117] width 27 height 11
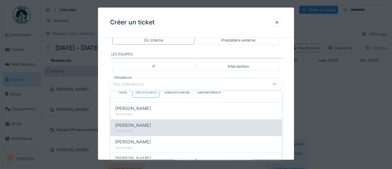
scroll to position [26, 0]
click at [178, 129] on div "Technicien" at bounding box center [196, 130] width 162 height 5
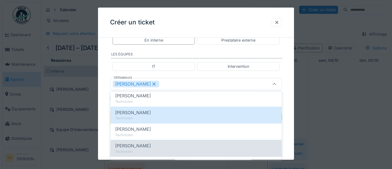
scroll to position [40, 0]
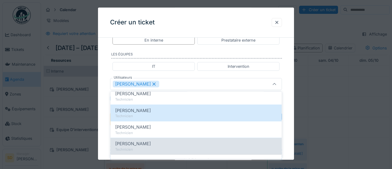
click at [177, 146] on div "[PERSON_NAME]" at bounding box center [196, 144] width 162 height 7
type input "*********"
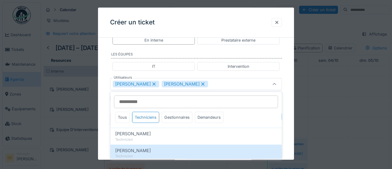
click at [286, 135] on div "**********" at bounding box center [196, 7] width 196 height 543
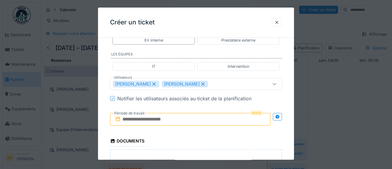
click at [201, 121] on input "text" at bounding box center [190, 119] width 160 height 13
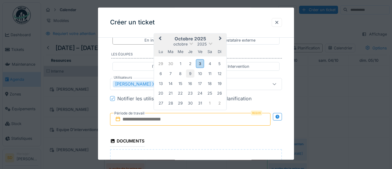
click at [189, 76] on div "9" at bounding box center [190, 74] width 8 height 8
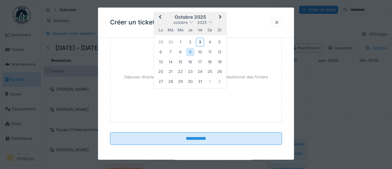
scroll to position [425, 0]
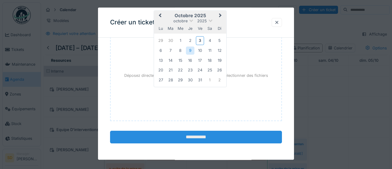
click at [212, 138] on input "**********" at bounding box center [196, 137] width 172 height 13
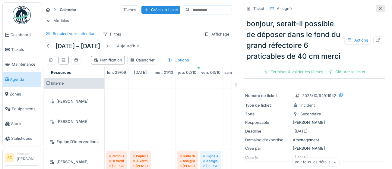
click at [382, 11] on div at bounding box center [380, 9] width 5 height 6
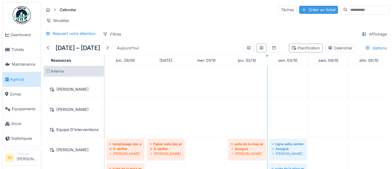
click at [305, 11] on div "Créer un ticket" at bounding box center [318, 10] width 39 height 8
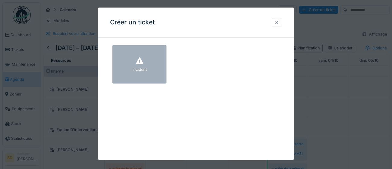
click at [153, 70] on div "Incident" at bounding box center [139, 64] width 54 height 39
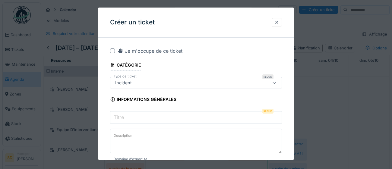
click at [149, 117] on input "Titre" at bounding box center [196, 117] width 172 height 13
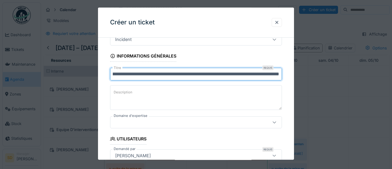
scroll to position [43, 0]
click at [266, 74] on input "**********" at bounding box center [196, 74] width 172 height 13
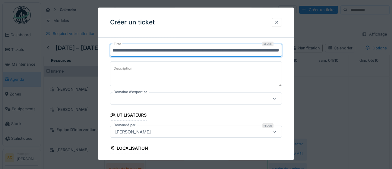
scroll to position [70, 0]
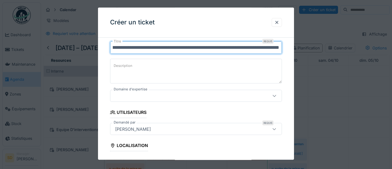
type input "**********"
click at [274, 95] on icon at bounding box center [274, 96] width 5 height 4
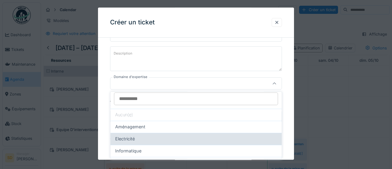
scroll to position [6, 0]
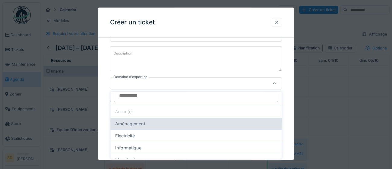
click at [207, 124] on div "Aménagement" at bounding box center [196, 124] width 162 height 7
type input "****"
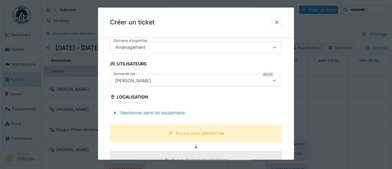
scroll to position [124, 0]
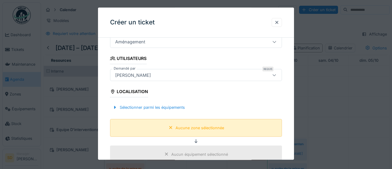
click at [216, 128] on div "Aucune zone sélectionnée" at bounding box center [200, 128] width 49 height 6
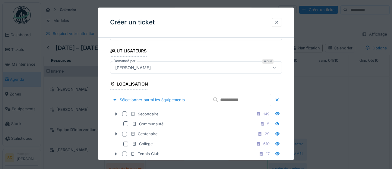
scroll to position [134, 0]
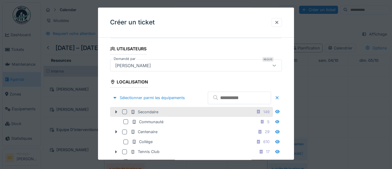
click at [126, 114] on div at bounding box center [124, 111] width 5 height 5
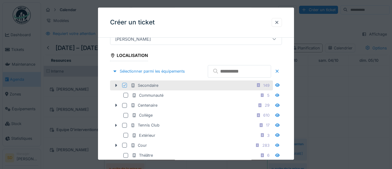
scroll to position [268, 0]
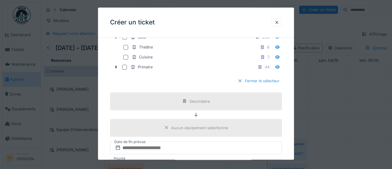
click at [249, 85] on div "Fermer le sélecteur" at bounding box center [258, 81] width 47 height 8
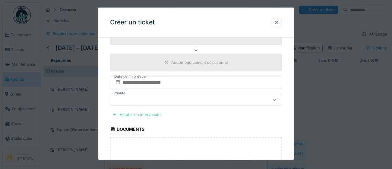
scroll to position [217, 0]
click at [159, 114] on div "Ajouter un intervenant" at bounding box center [136, 114] width 53 height 8
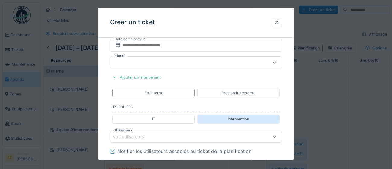
scroll to position [262, 0]
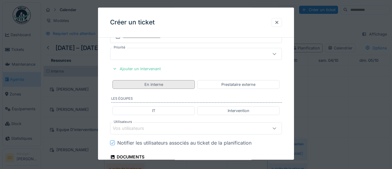
click at [176, 85] on div "En interne" at bounding box center [153, 84] width 82 height 9
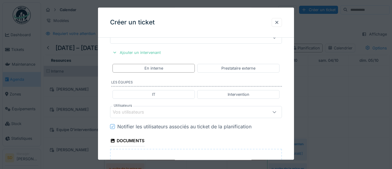
click at [166, 113] on div "Vos utilisateurs" at bounding box center [185, 112] width 145 height 7
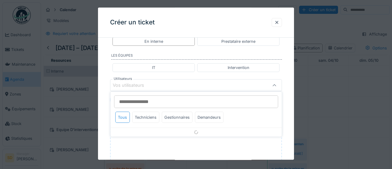
scroll to position [306, 0]
click at [182, 118] on div "Gestionnaires" at bounding box center [177, 117] width 31 height 11
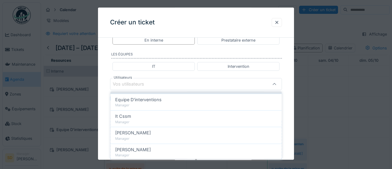
scroll to position [51, 0]
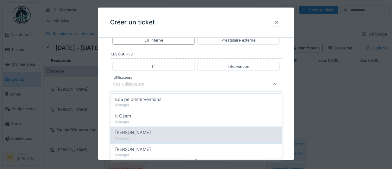
click at [173, 136] on div "Manager" at bounding box center [196, 138] width 162 height 5
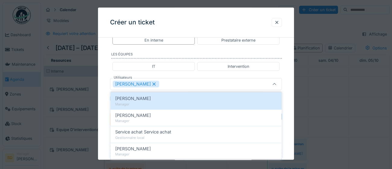
scroll to position [96, 0]
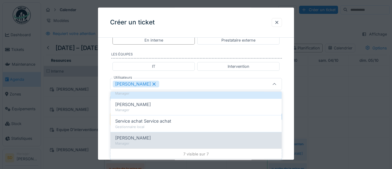
click at [140, 139] on span "[PERSON_NAME]" at bounding box center [133, 138] width 36 height 7
type input "*********"
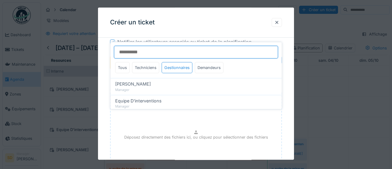
scroll to position [365, 0]
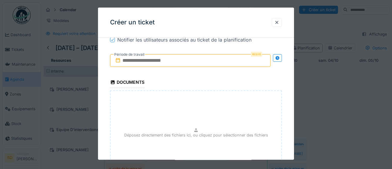
click at [186, 60] on input "text" at bounding box center [190, 60] width 160 height 13
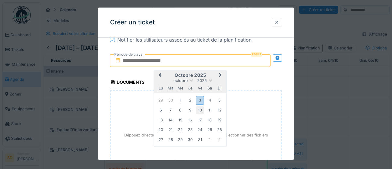
click at [202, 111] on div "10" at bounding box center [200, 110] width 8 height 8
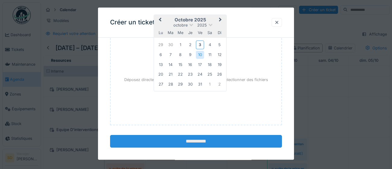
scroll to position [425, 0]
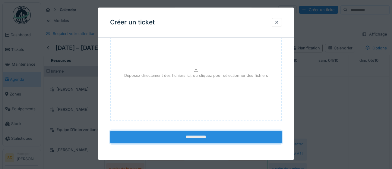
click at [217, 136] on input "**********" at bounding box center [196, 137] width 172 height 13
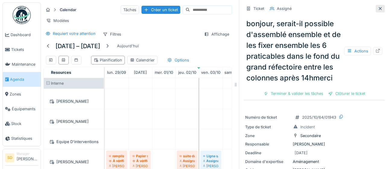
click at [382, 8] on icon at bounding box center [380, 9] width 5 height 4
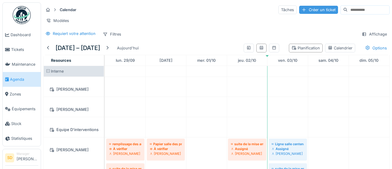
click at [307, 11] on div "Créer un ticket" at bounding box center [318, 10] width 39 height 8
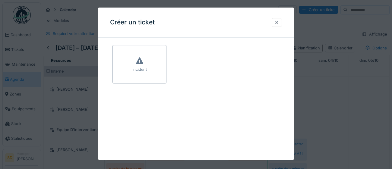
click at [141, 75] on div "Incident" at bounding box center [139, 64] width 54 height 39
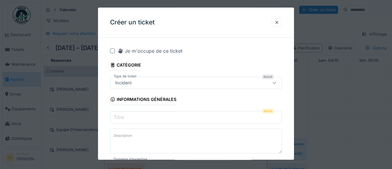
click at [147, 83] on div "Incident" at bounding box center [185, 83] width 145 height 7
click at [125, 119] on input "Titre" at bounding box center [196, 117] width 172 height 13
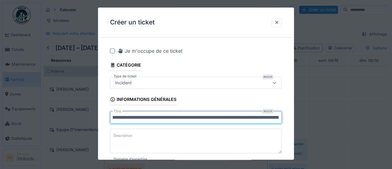
scroll to position [0, 76]
click at [265, 117] on input "**********" at bounding box center [196, 117] width 172 height 13
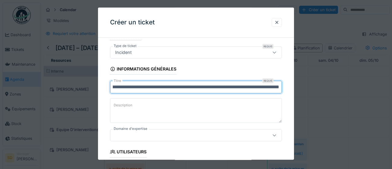
scroll to position [44, 0]
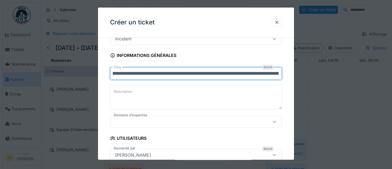
type input "**********"
click at [275, 121] on icon at bounding box center [274, 122] width 3 height 2
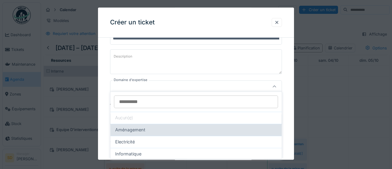
scroll to position [82, 0]
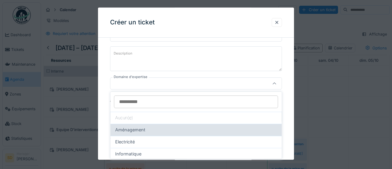
click at [221, 129] on div "Aménagement" at bounding box center [196, 130] width 162 height 7
type input "****"
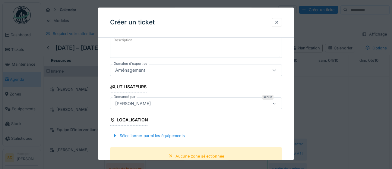
scroll to position [102, 0]
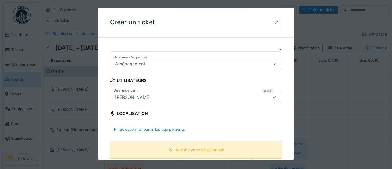
click at [192, 149] on div "Aucune zone sélectionnée" at bounding box center [200, 150] width 49 height 6
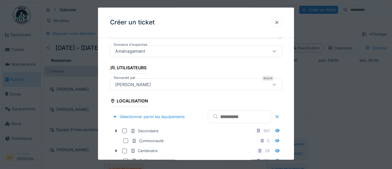
scroll to position [140, 0]
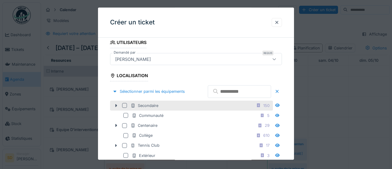
click at [125, 108] on div at bounding box center [124, 105] width 5 height 5
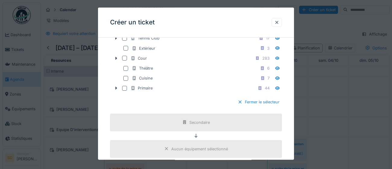
scroll to position [252, 0]
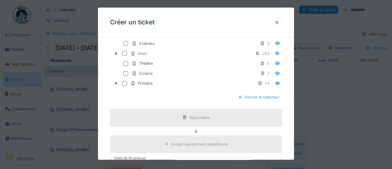
click at [239, 100] on div at bounding box center [240, 98] width 5 height 6
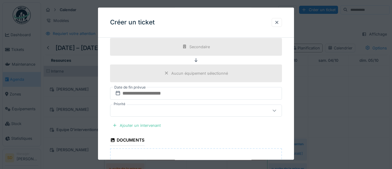
scroll to position [206, 0]
click at [154, 124] on div "Ajouter un intervenant" at bounding box center [136, 124] width 53 height 8
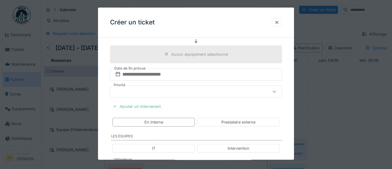
scroll to position [237, 0]
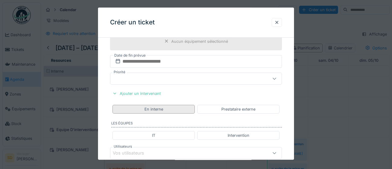
click at [169, 110] on div "En interne" at bounding box center [153, 109] width 82 height 9
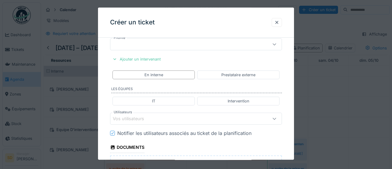
scroll to position [305, 0]
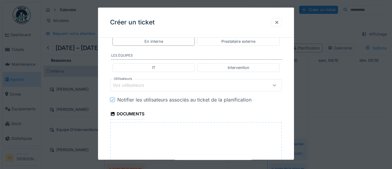
click at [160, 87] on div "Vos utilisateurs" at bounding box center [185, 85] width 145 height 7
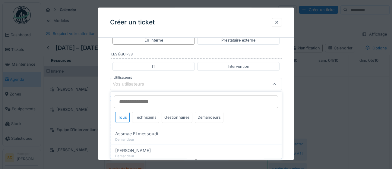
click at [152, 116] on div "Techniciens" at bounding box center [145, 117] width 27 height 11
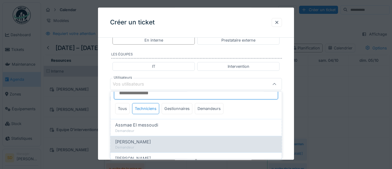
scroll to position [23, 0]
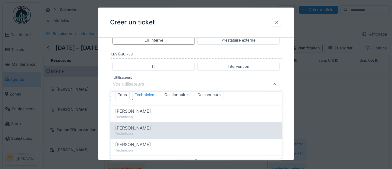
click at [162, 131] on div "Technicien" at bounding box center [196, 133] width 162 height 5
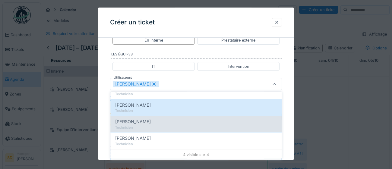
scroll to position [46, 0]
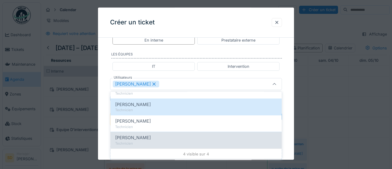
click at [190, 144] on div "Technicien" at bounding box center [196, 143] width 162 height 5
type input "*********"
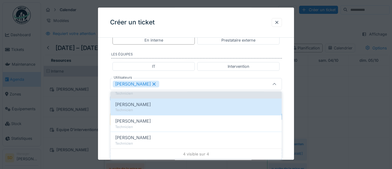
scroll to position [0, 0]
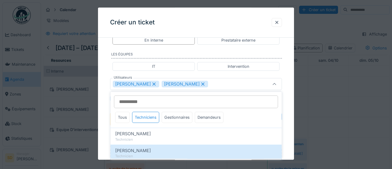
click at [286, 137] on div "**********" at bounding box center [196, 7] width 196 height 543
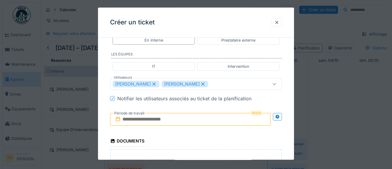
click at [200, 121] on input "text" at bounding box center [190, 119] width 160 height 13
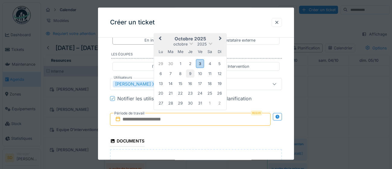
click at [192, 74] on div "9" at bounding box center [190, 74] width 8 height 8
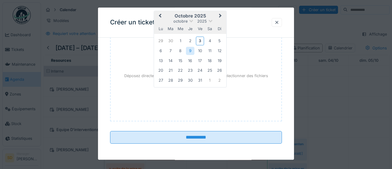
scroll to position [425, 0]
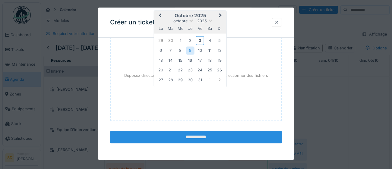
click at [224, 137] on input "**********" at bounding box center [196, 137] width 172 height 13
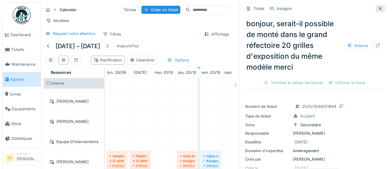
click at [382, 9] on icon at bounding box center [380, 9] width 5 height 4
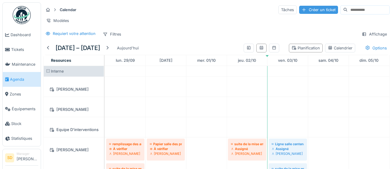
click at [300, 10] on div "Créer un ticket" at bounding box center [318, 10] width 39 height 8
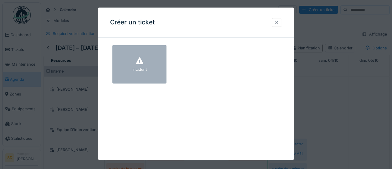
click at [157, 74] on div "Incident" at bounding box center [139, 64] width 54 height 39
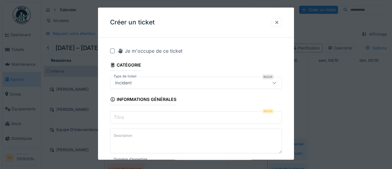
click at [160, 118] on input "Titre" at bounding box center [196, 117] width 172 height 13
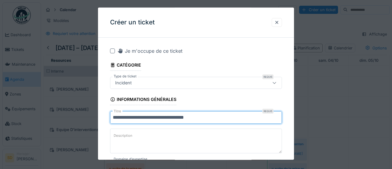
click at [149, 117] on input "**********" at bounding box center [196, 117] width 172 height 13
click at [200, 116] on input "**********" at bounding box center [196, 117] width 172 height 13
click at [232, 118] on input "**********" at bounding box center [196, 117] width 172 height 13
click at [262, 117] on input "**********" at bounding box center [196, 117] width 172 height 13
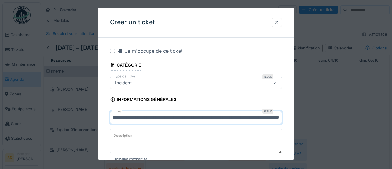
scroll to position [0, 41]
click at [192, 118] on input "**********" at bounding box center [196, 117] width 172 height 13
click at [280, 117] on input "**********" at bounding box center [196, 117] width 172 height 13
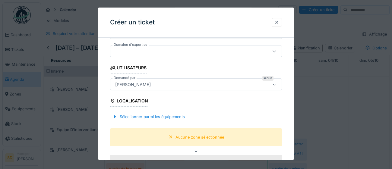
scroll to position [115, 0]
type input "**********"
click at [159, 119] on div "Sélectionner parmi les équipements" at bounding box center [148, 117] width 77 height 8
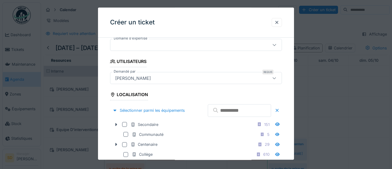
scroll to position [121, 0]
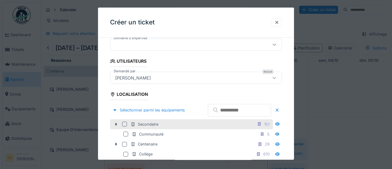
click at [127, 127] on div at bounding box center [124, 124] width 5 height 5
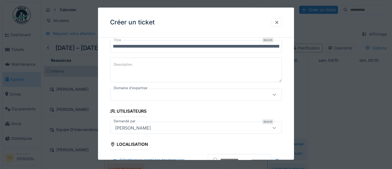
scroll to position [67, 0]
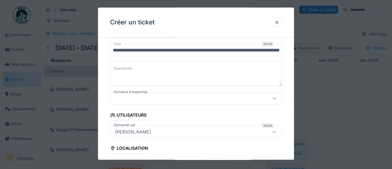
click at [275, 98] on icon at bounding box center [274, 99] width 3 height 2
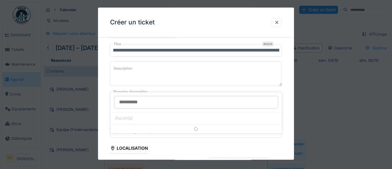
scroll to position [82, 0]
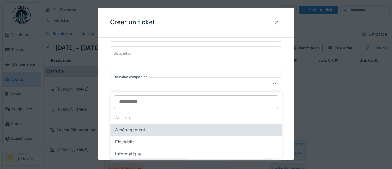
click at [140, 130] on span "Aménagement" at bounding box center [130, 130] width 30 height 7
type input "****"
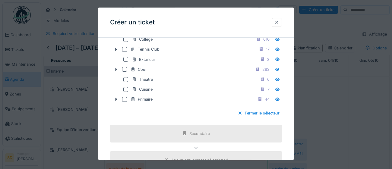
scroll to position [249, 0]
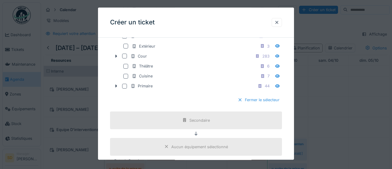
click at [239, 103] on div at bounding box center [240, 100] width 5 height 6
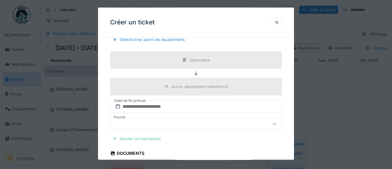
scroll to position [210, 0]
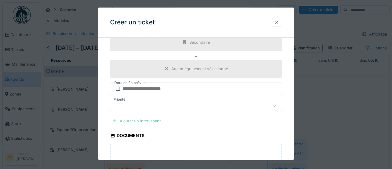
click at [137, 122] on div "Ajouter un intervenant" at bounding box center [136, 121] width 53 height 8
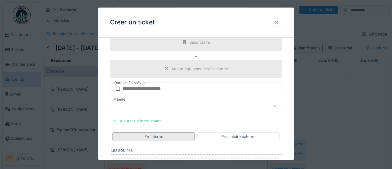
click at [173, 137] on div "En interne" at bounding box center [153, 136] width 82 height 9
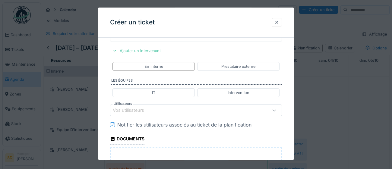
click at [152, 112] on div "Vos utilisateurs" at bounding box center [133, 110] width 40 height 7
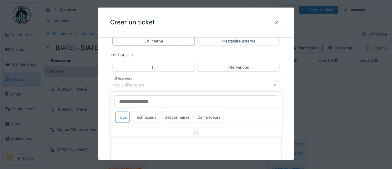
scroll to position [306, 0]
click at [146, 119] on div "Techniciens" at bounding box center [145, 117] width 27 height 11
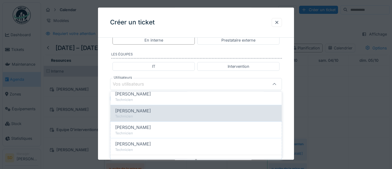
scroll to position [46, 0]
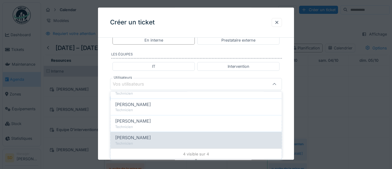
click at [131, 141] on div "Technicien" at bounding box center [196, 143] width 162 height 5
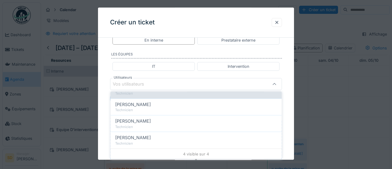
scroll to position [0, 0]
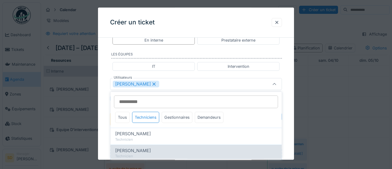
click at [150, 152] on span "[PERSON_NAME]" at bounding box center [133, 150] width 36 height 7
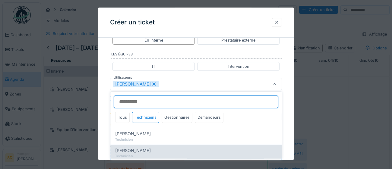
type input "*********"
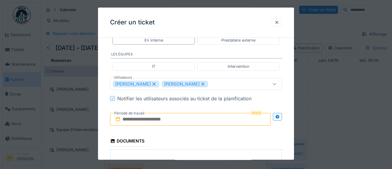
click at [289, 138] on div "**********" at bounding box center [196, 7] width 196 height 543
click at [191, 121] on input "text" at bounding box center [190, 119] width 160 height 13
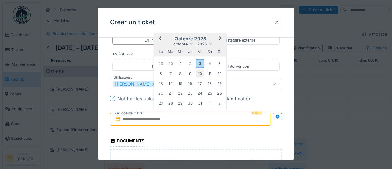
click at [200, 74] on div "10" at bounding box center [200, 74] width 8 height 8
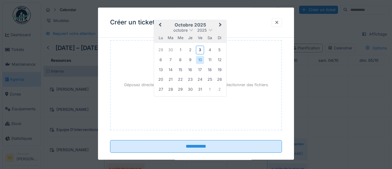
scroll to position [425, 0]
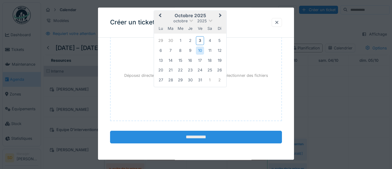
click at [212, 139] on input "**********" at bounding box center [196, 137] width 172 height 13
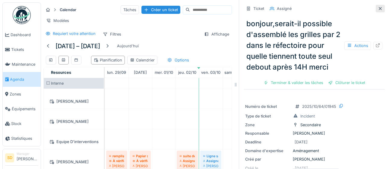
click at [381, 7] on icon at bounding box center [380, 9] width 5 height 4
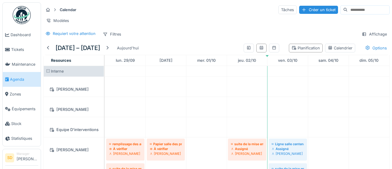
click at [299, 10] on div "Créer un ticket" at bounding box center [318, 10] width 39 height 8
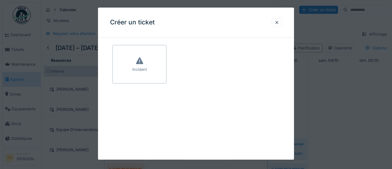
click at [141, 72] on div "Incident" at bounding box center [139, 70] width 14 height 6
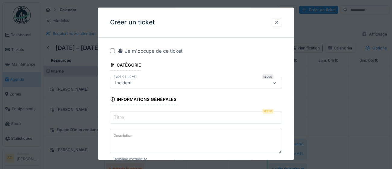
click at [133, 124] on input "Titre" at bounding box center [196, 117] width 172 height 13
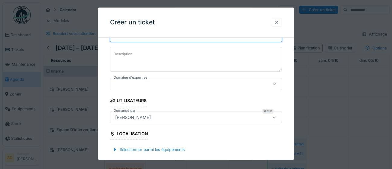
scroll to position [84, 0]
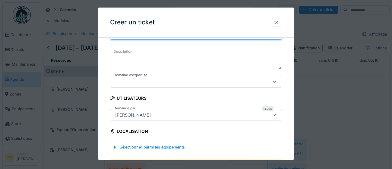
type input "**********"
click at [274, 83] on icon at bounding box center [274, 82] width 5 height 4
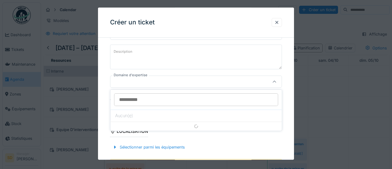
scroll to position [82, 0]
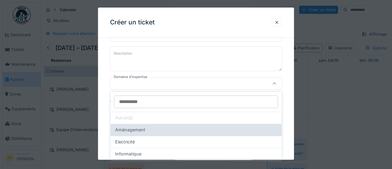
click at [230, 131] on div "Aménagement" at bounding box center [196, 130] width 162 height 7
type input "****"
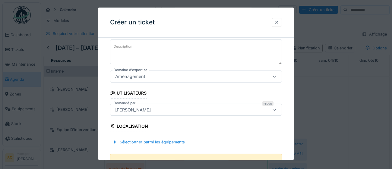
scroll to position [92, 0]
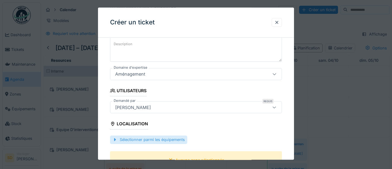
click at [168, 141] on div "Sélectionner parmi les équipements" at bounding box center [148, 140] width 77 height 8
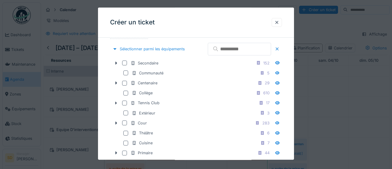
scroll to position [185, 0]
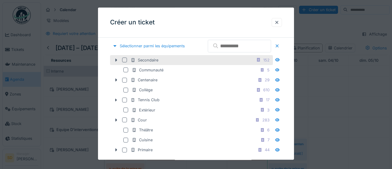
click at [124, 65] on div "Secondaire 152" at bounding box center [191, 60] width 163 height 10
click at [125, 62] on div at bounding box center [124, 60] width 5 height 5
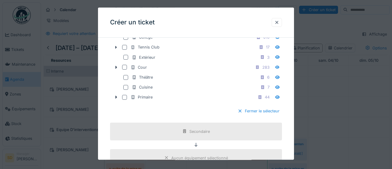
scroll to position [239, 0]
click at [277, 115] on div "Fermer le sélecteur" at bounding box center [258, 111] width 47 height 8
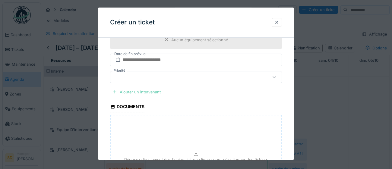
click at [147, 93] on div "Ajouter un intervenant" at bounding box center [136, 92] width 53 height 8
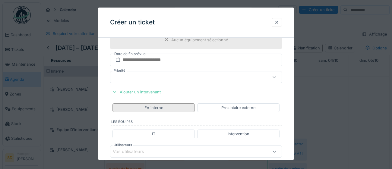
click at [171, 108] on div "En interne" at bounding box center [153, 107] width 82 height 9
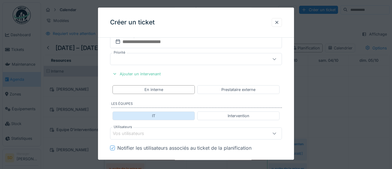
scroll to position [266, 0]
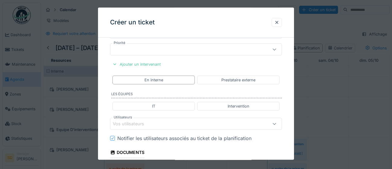
click at [162, 124] on div "Vos utilisateurs" at bounding box center [185, 124] width 145 height 7
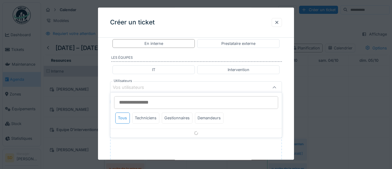
scroll to position [306, 0]
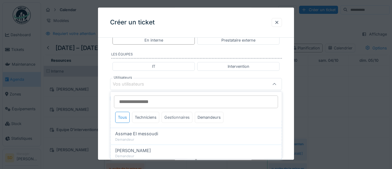
click at [186, 118] on div "Gestionnaires" at bounding box center [177, 117] width 31 height 11
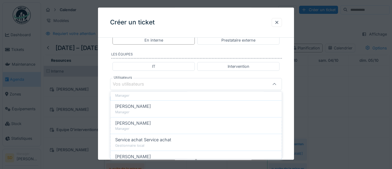
scroll to position [81, 0]
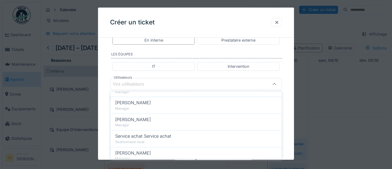
click at [172, 103] on div "[PERSON_NAME]" at bounding box center [196, 103] width 162 height 7
type input "****"
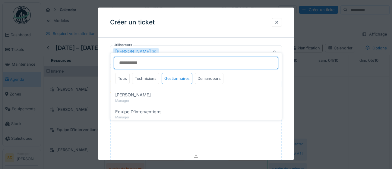
scroll to position [338, 0]
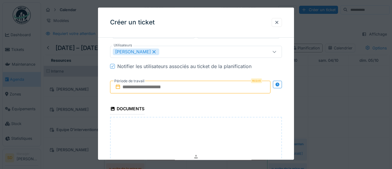
click at [183, 87] on input "text" at bounding box center [190, 87] width 160 height 13
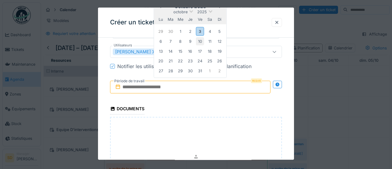
click at [200, 42] on div "10" at bounding box center [200, 41] width 8 height 8
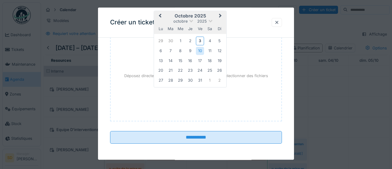
scroll to position [425, 0]
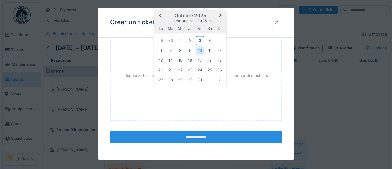
click at [221, 137] on input "**********" at bounding box center [196, 137] width 172 height 13
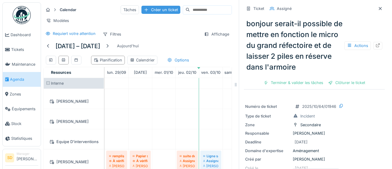
click at [141, 10] on div "Créer un ticket" at bounding box center [160, 10] width 39 height 8
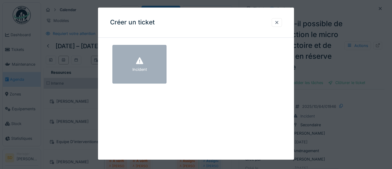
click at [151, 75] on div "Incident" at bounding box center [139, 64] width 54 height 39
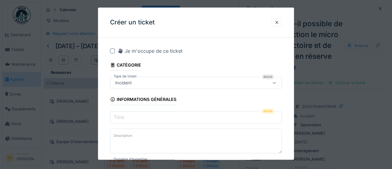
click at [138, 119] on input "Titre" at bounding box center [196, 117] width 172 height 13
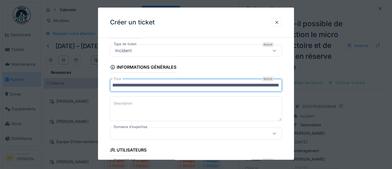
scroll to position [33, 0]
type input "**********"
click at [275, 133] on icon at bounding box center [274, 133] width 3 height 2
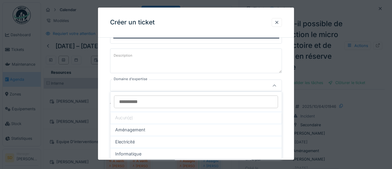
scroll to position [82, 0]
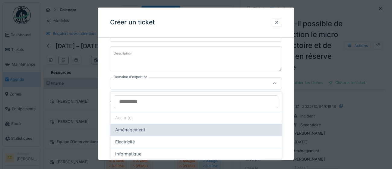
click at [146, 130] on div "Aménagement" at bounding box center [196, 130] width 162 height 7
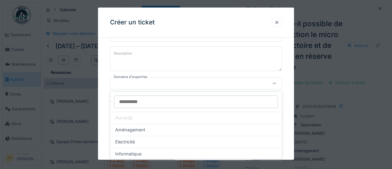
type input "****"
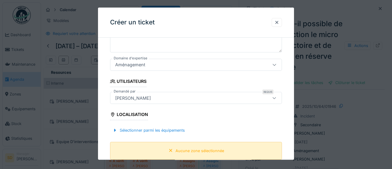
scroll to position [105, 0]
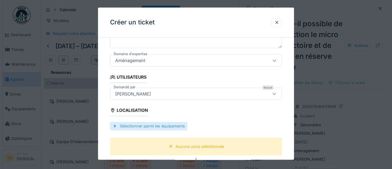
click at [176, 128] on div "Sélectionner parmi les équipements" at bounding box center [148, 126] width 77 height 8
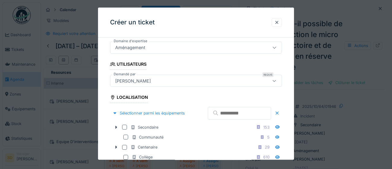
scroll to position [125, 0]
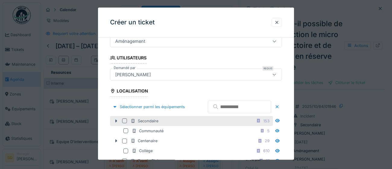
click at [125, 123] on div at bounding box center [124, 121] width 5 height 5
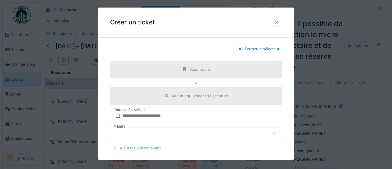
scroll to position [304, 0]
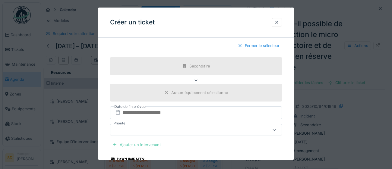
click at [239, 49] on div at bounding box center [240, 46] width 5 height 6
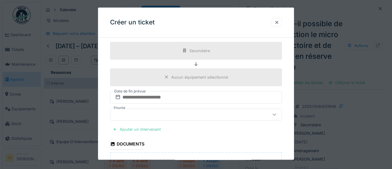
scroll to position [211, 0]
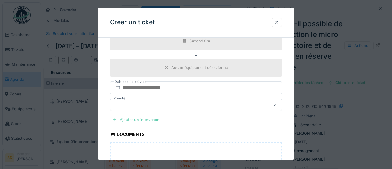
click at [155, 120] on div "Ajouter un intervenant" at bounding box center [136, 120] width 53 height 8
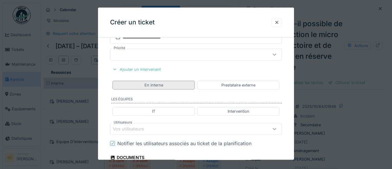
scroll to position [263, 0]
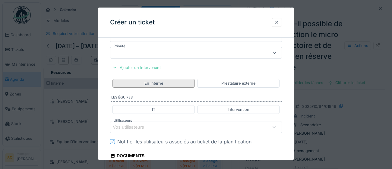
click at [170, 84] on div "En interne" at bounding box center [153, 83] width 82 height 9
click at [144, 126] on div "Vos utilisateurs" at bounding box center [133, 127] width 40 height 7
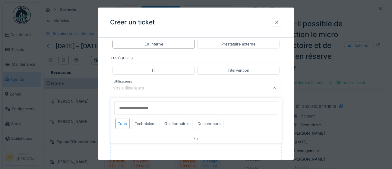
scroll to position [306, 0]
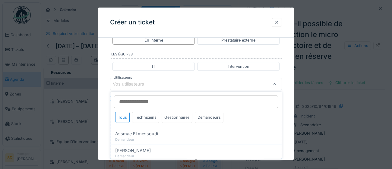
click at [179, 115] on div "Gestionnaires" at bounding box center [177, 117] width 31 height 11
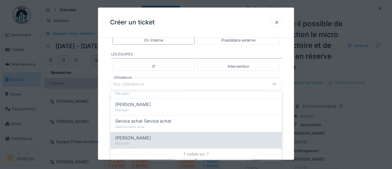
click at [150, 143] on div "Manager" at bounding box center [196, 143] width 162 height 5
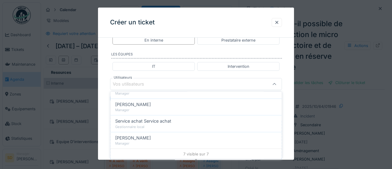
type input "****"
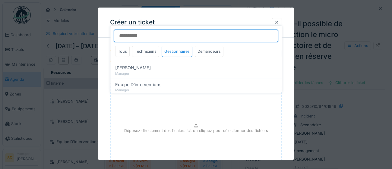
scroll to position [373, 0]
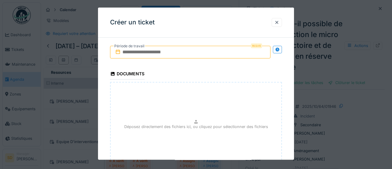
click at [225, 54] on input "text" at bounding box center [190, 52] width 160 height 13
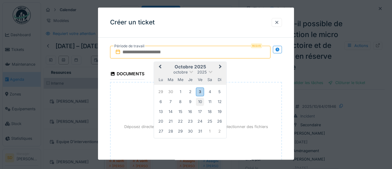
click at [202, 102] on div "10" at bounding box center [200, 102] width 8 height 8
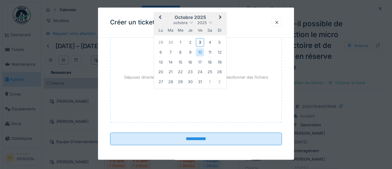
scroll to position [425, 0]
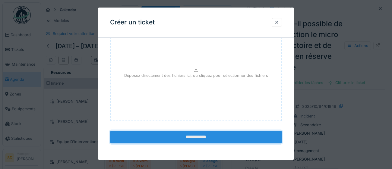
click at [191, 140] on input "**********" at bounding box center [196, 137] width 172 height 13
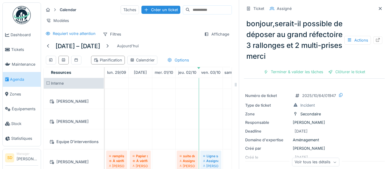
drag, startPoint x: 145, startPoint y: 9, endPoint x: 218, endPoint y: 93, distance: 111.2
click at [145, 8] on div "Créer un ticket" at bounding box center [160, 10] width 39 height 8
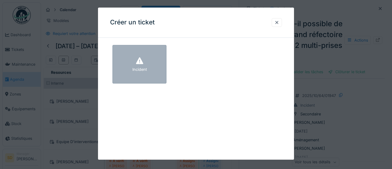
click at [124, 71] on div "Incident" at bounding box center [139, 64] width 54 height 39
